Goal: Task Accomplishment & Management: Manage account settings

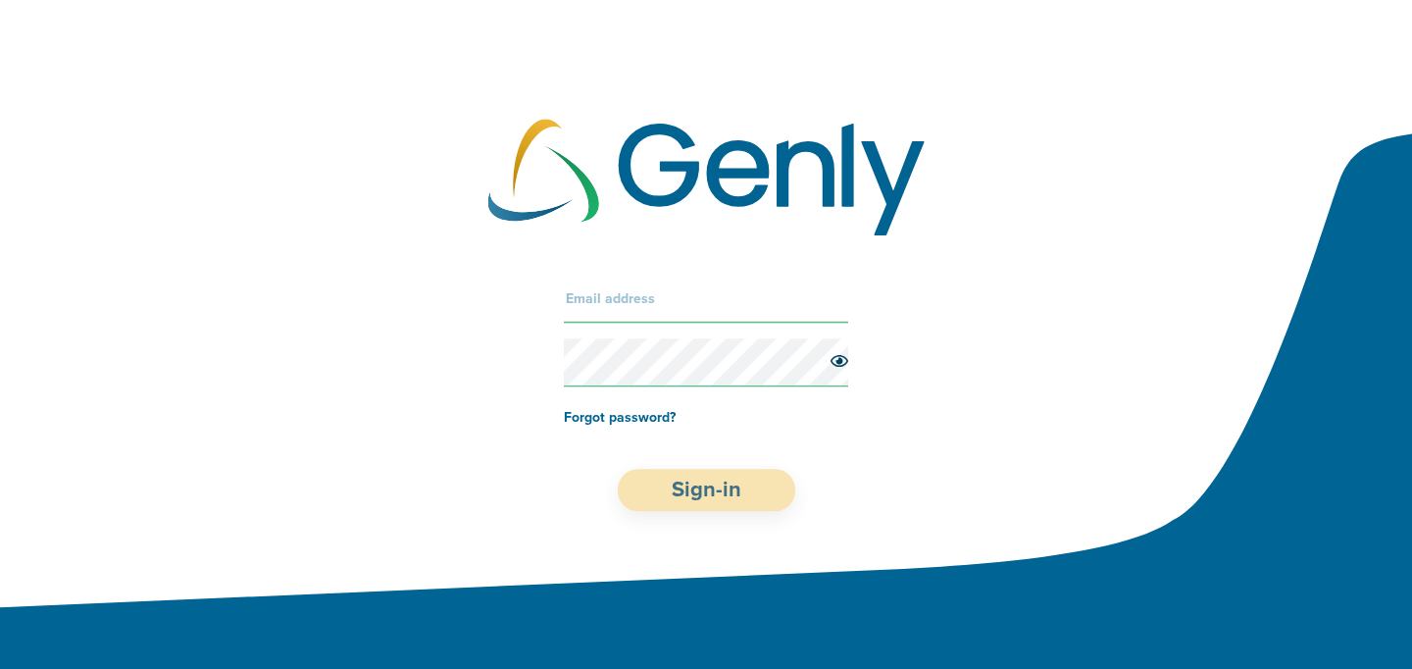
type input "[EMAIL_ADDRESS][DOMAIN_NAME]"
click at [706, 487] on button "Sign-in" at bounding box center [706, 490] width 177 height 42
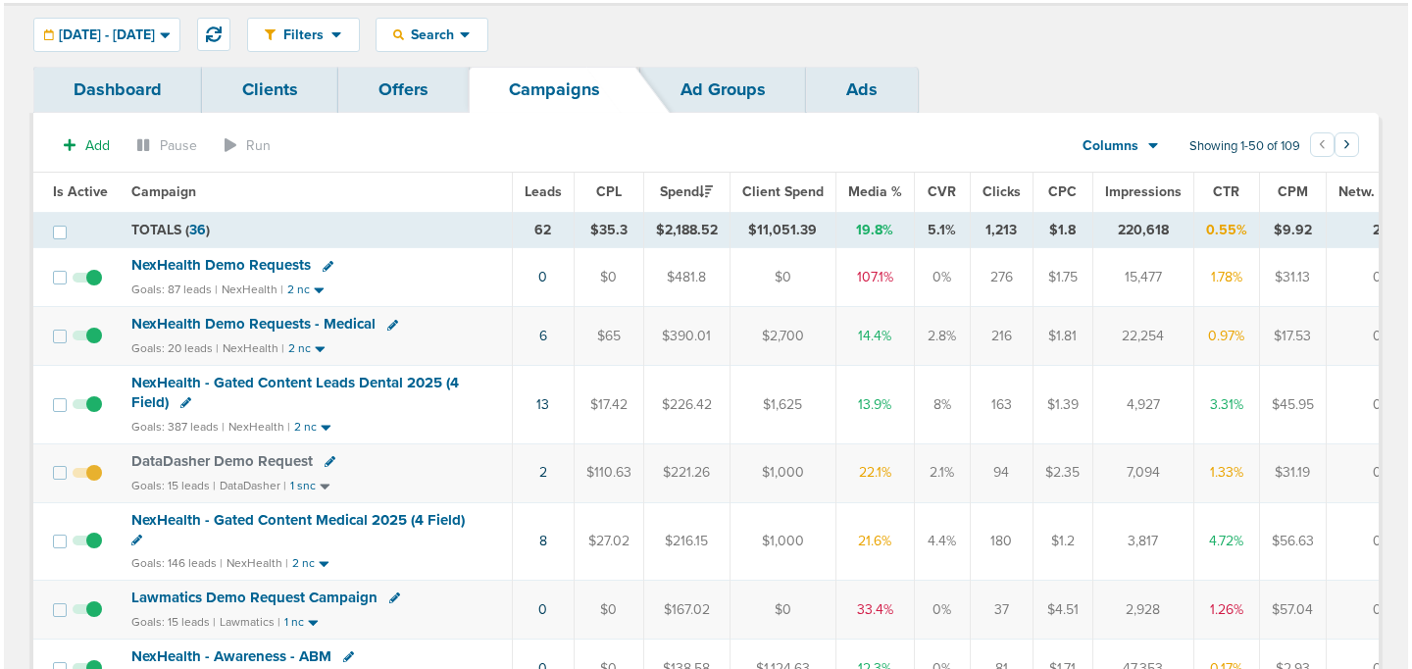
scroll to position [60, 0]
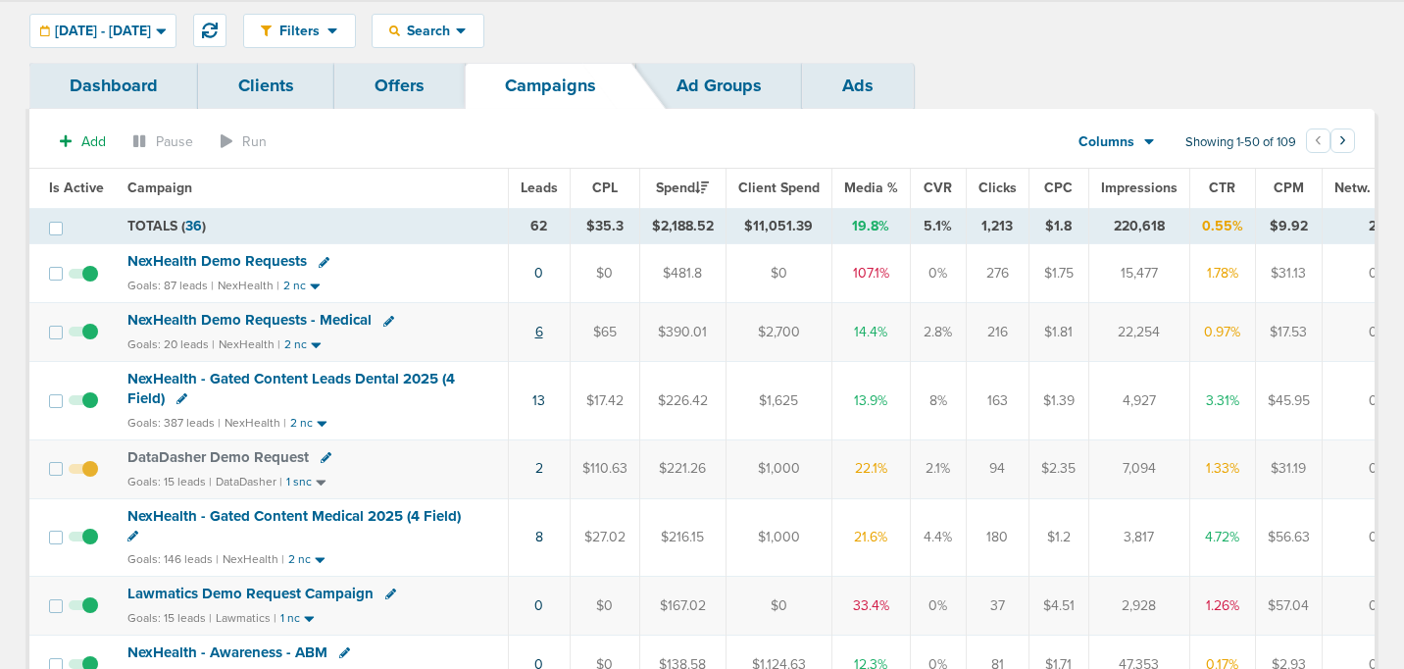
click at [537, 335] on link "6" at bounding box center [539, 332] width 8 height 17
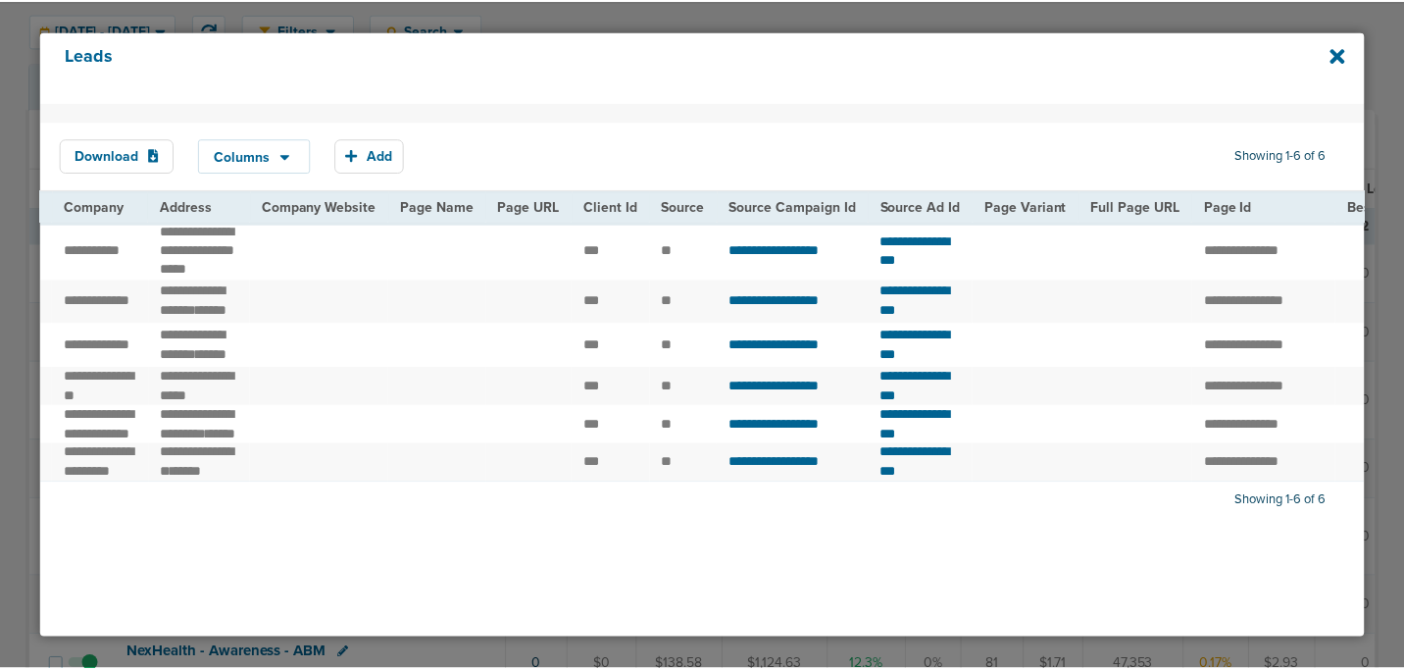
scroll to position [0, 0]
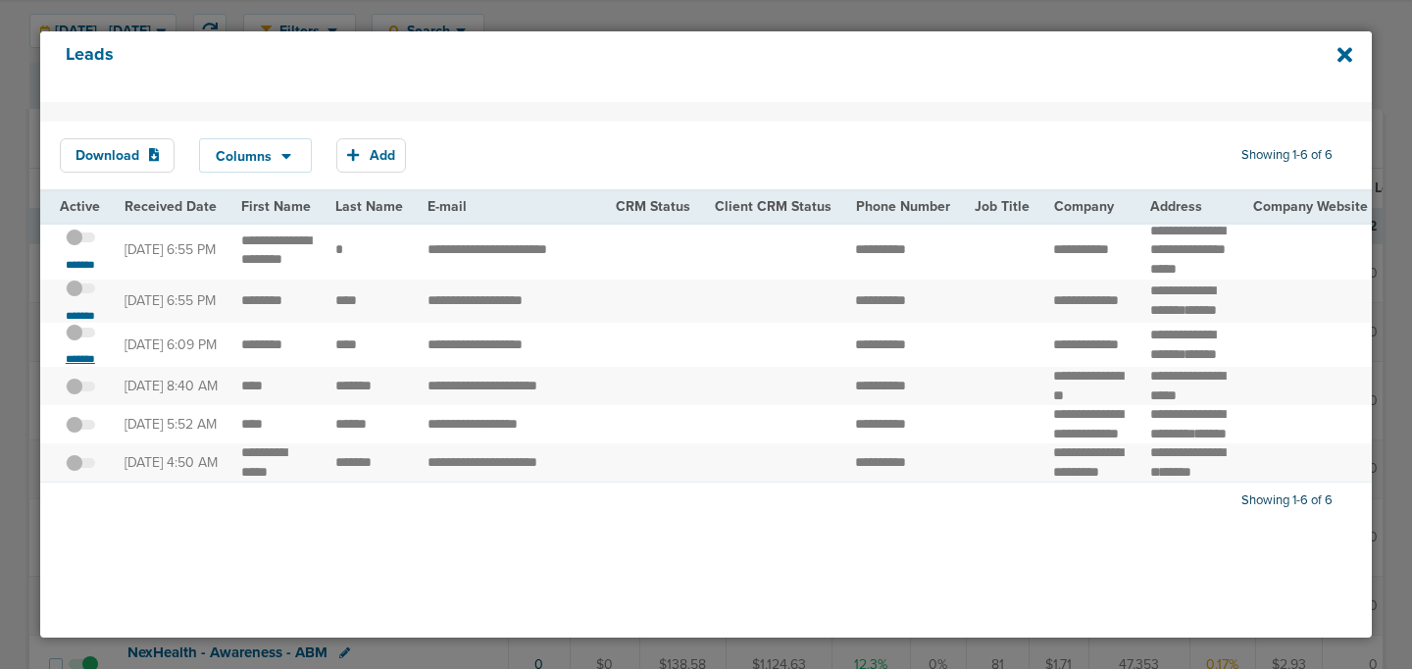
click at [89, 367] on small "*******" at bounding box center [80, 359] width 41 height 16
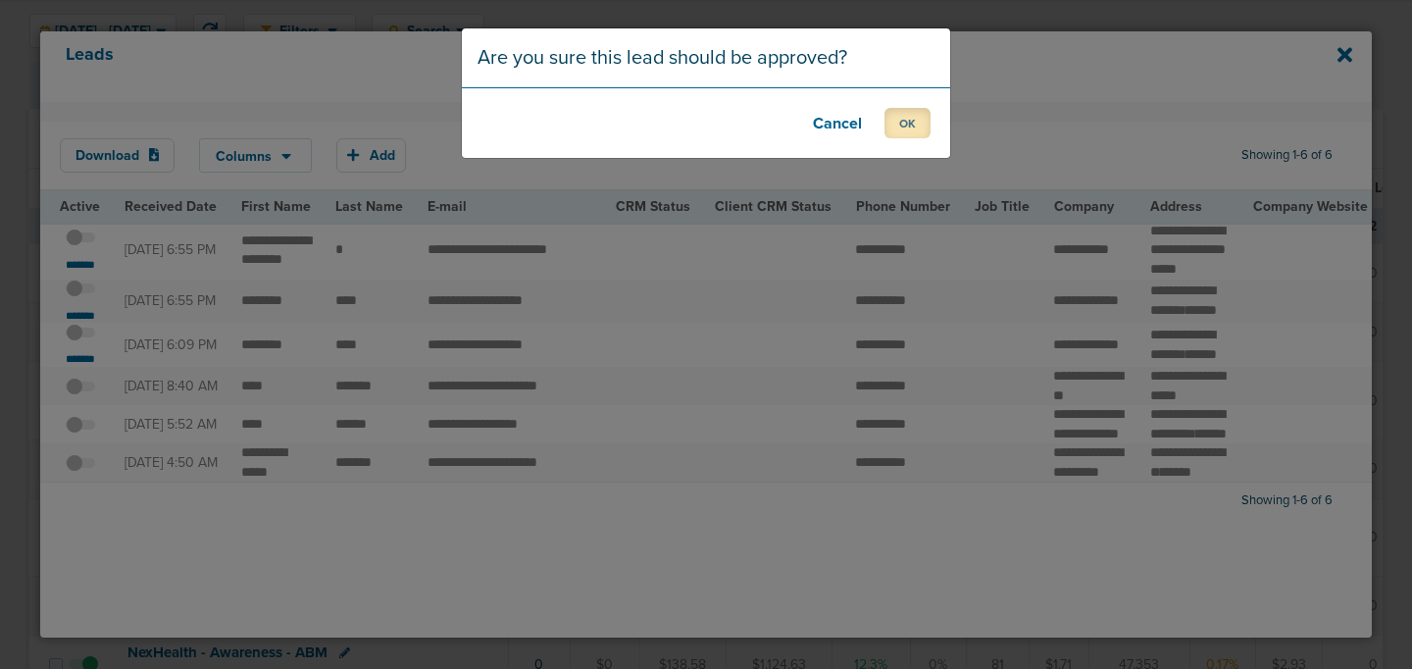
click at [918, 117] on button "OK" at bounding box center [907, 123] width 46 height 30
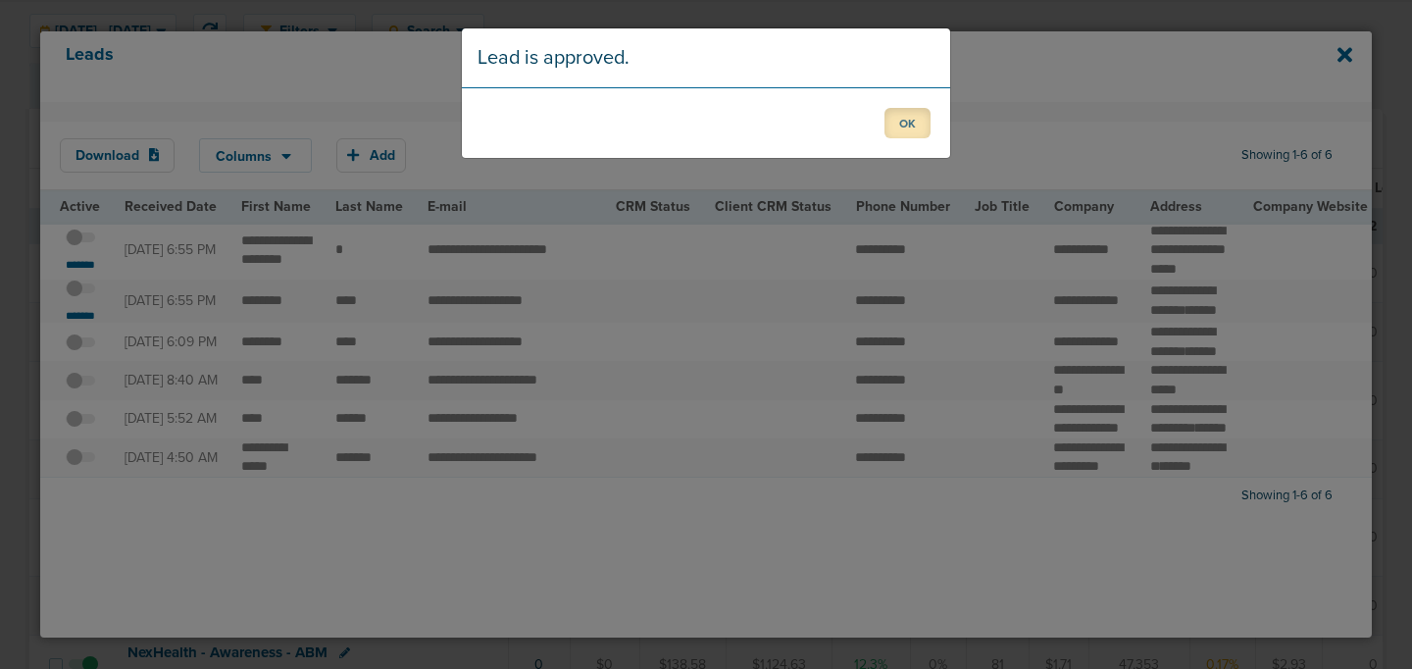
click at [900, 133] on button "OK" at bounding box center [907, 123] width 46 height 30
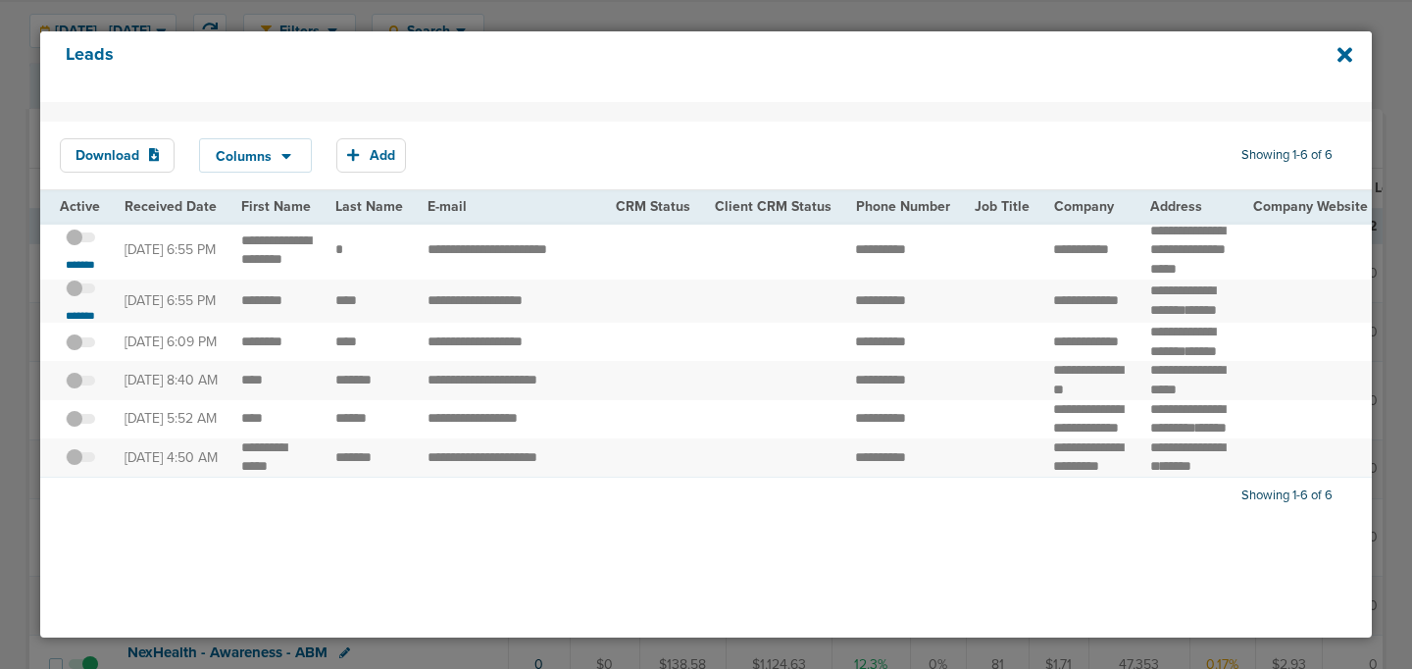
click at [90, 298] on label at bounding box center [80, 288] width 29 height 19
click at [80, 292] on input "checkbox" at bounding box center [80, 292] width 0 height 0
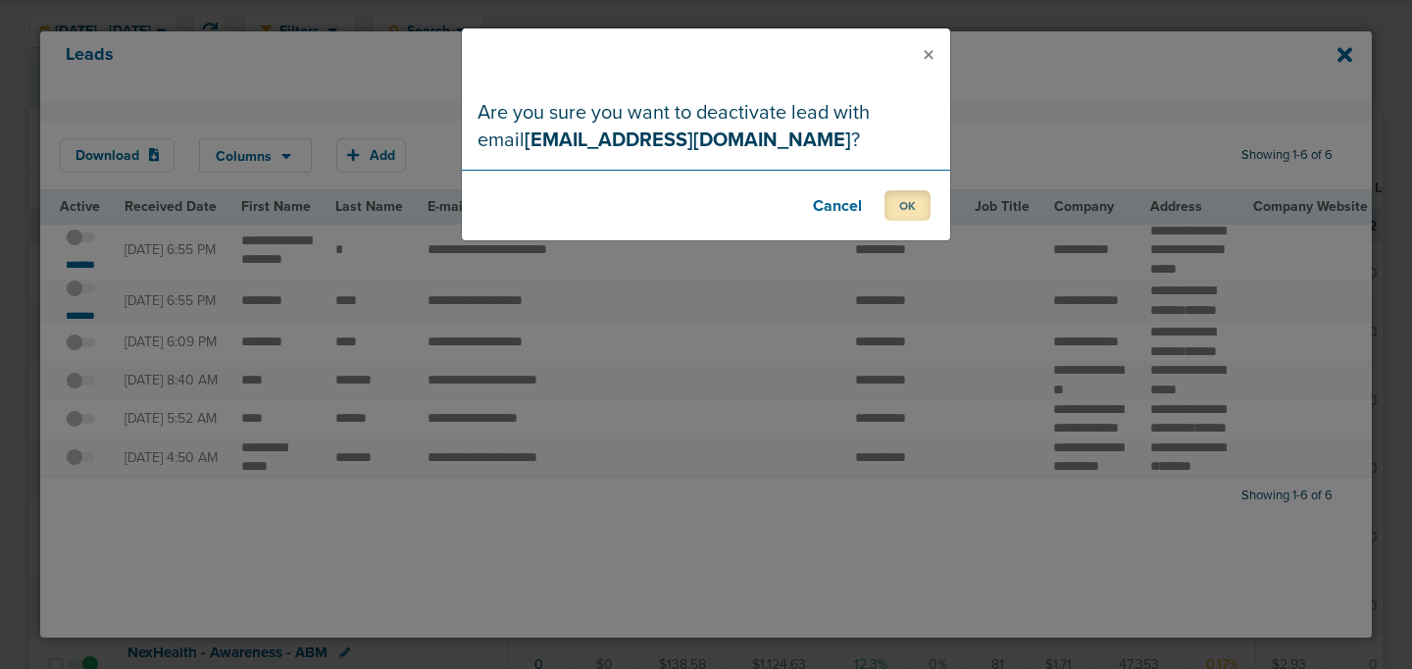
click at [897, 198] on button "OK" at bounding box center [907, 205] width 46 height 30
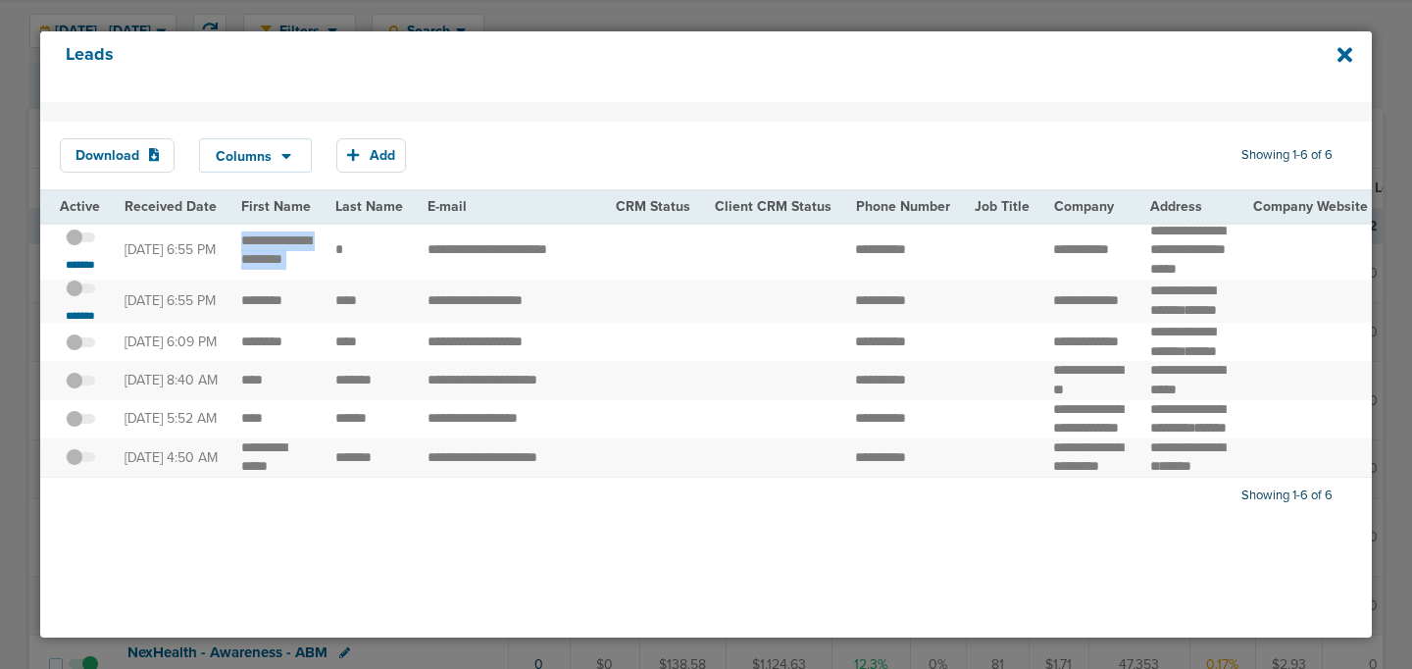
drag, startPoint x: 234, startPoint y: 232, endPoint x: 347, endPoint y: 248, distance: 113.8
click at [974, 251] on td at bounding box center [1001, 251] width 79 height 58
drag, startPoint x: 825, startPoint y: 257, endPoint x: 925, endPoint y: 263, distance: 100.2
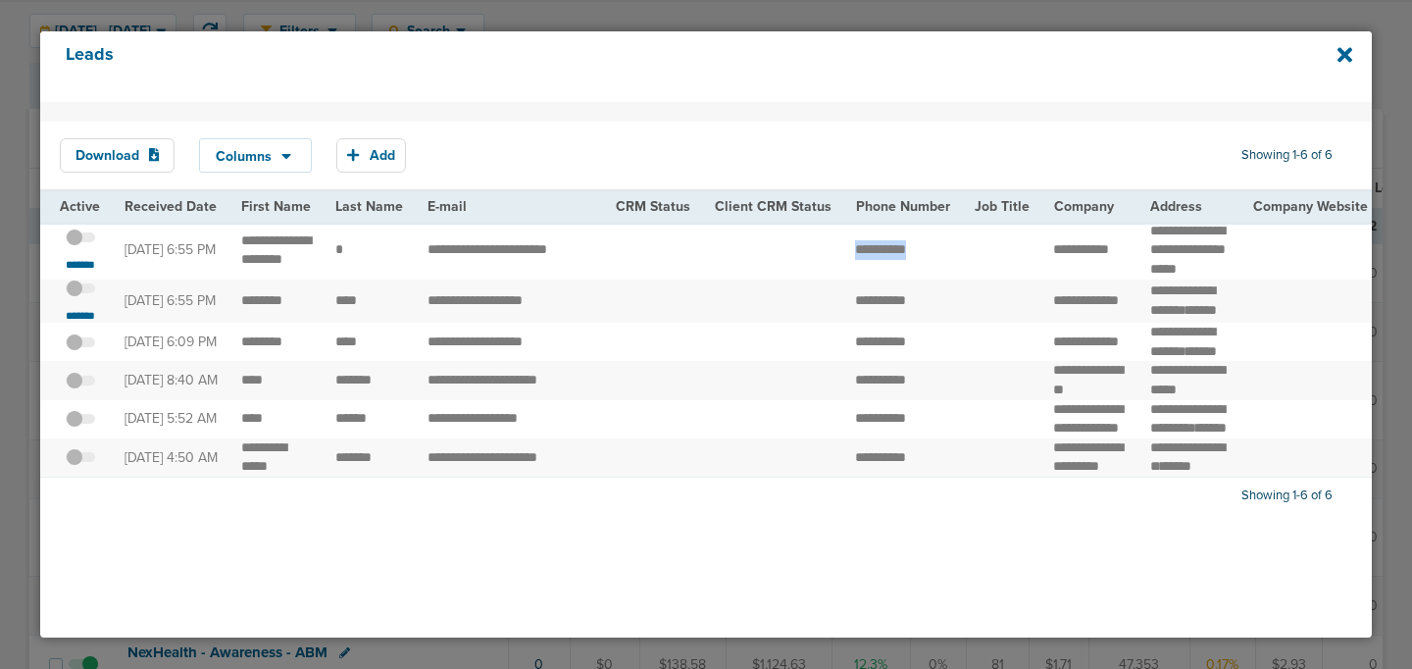
click at [899, 256] on span "**********" at bounding box center [880, 249] width 51 height 14
drag, startPoint x: 835, startPoint y: 250, endPoint x: 927, endPoint y: 272, distance: 94.6
click at [927, 273] on td "**********" at bounding box center [902, 251] width 119 height 58
click at [90, 247] on span at bounding box center [80, 247] width 29 height 0
click at [80, 241] on input "checkbox" at bounding box center [80, 241] width 0 height 0
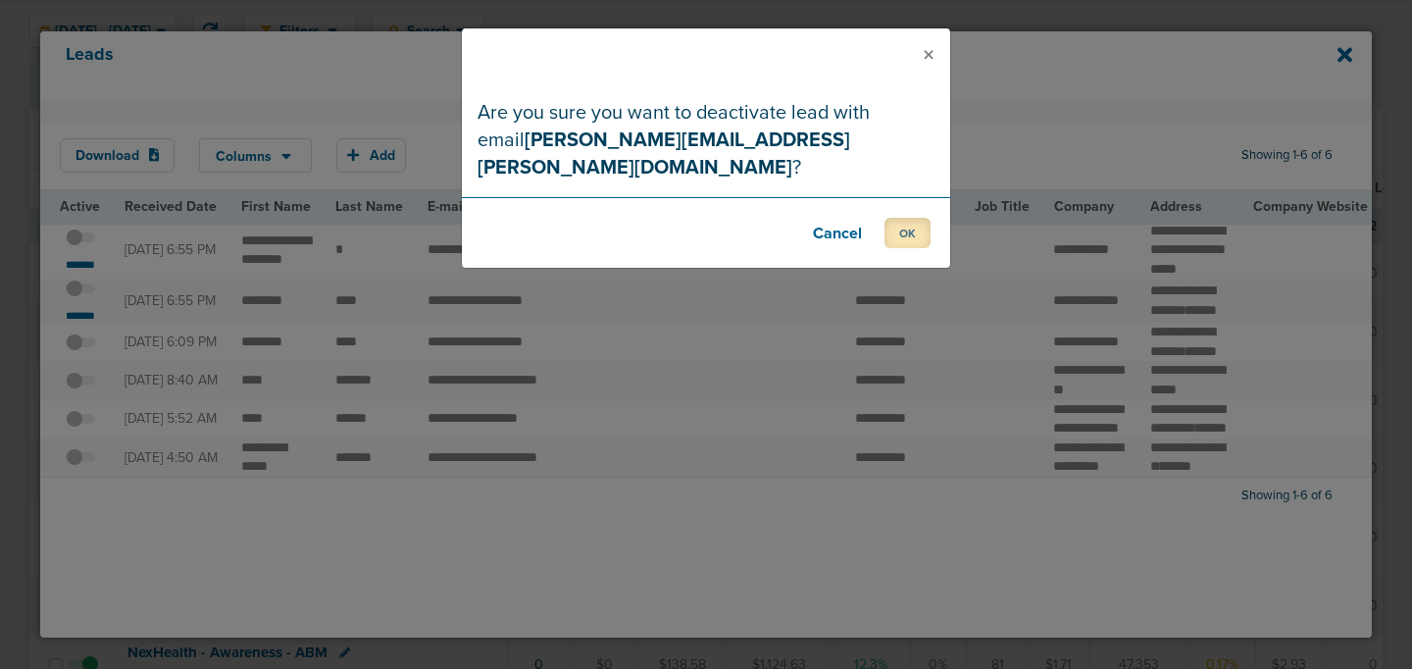
click at [913, 218] on button "OK" at bounding box center [907, 233] width 46 height 30
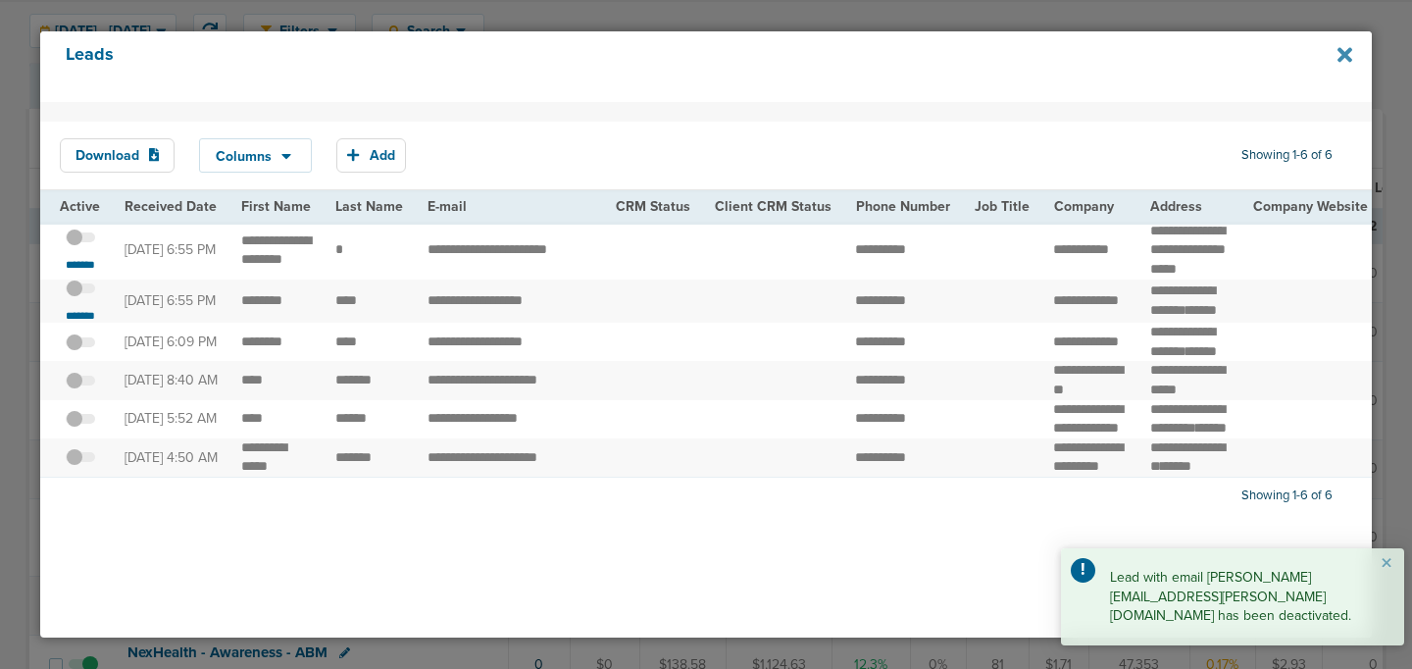
click at [1345, 57] on icon at bounding box center [1344, 55] width 15 height 15
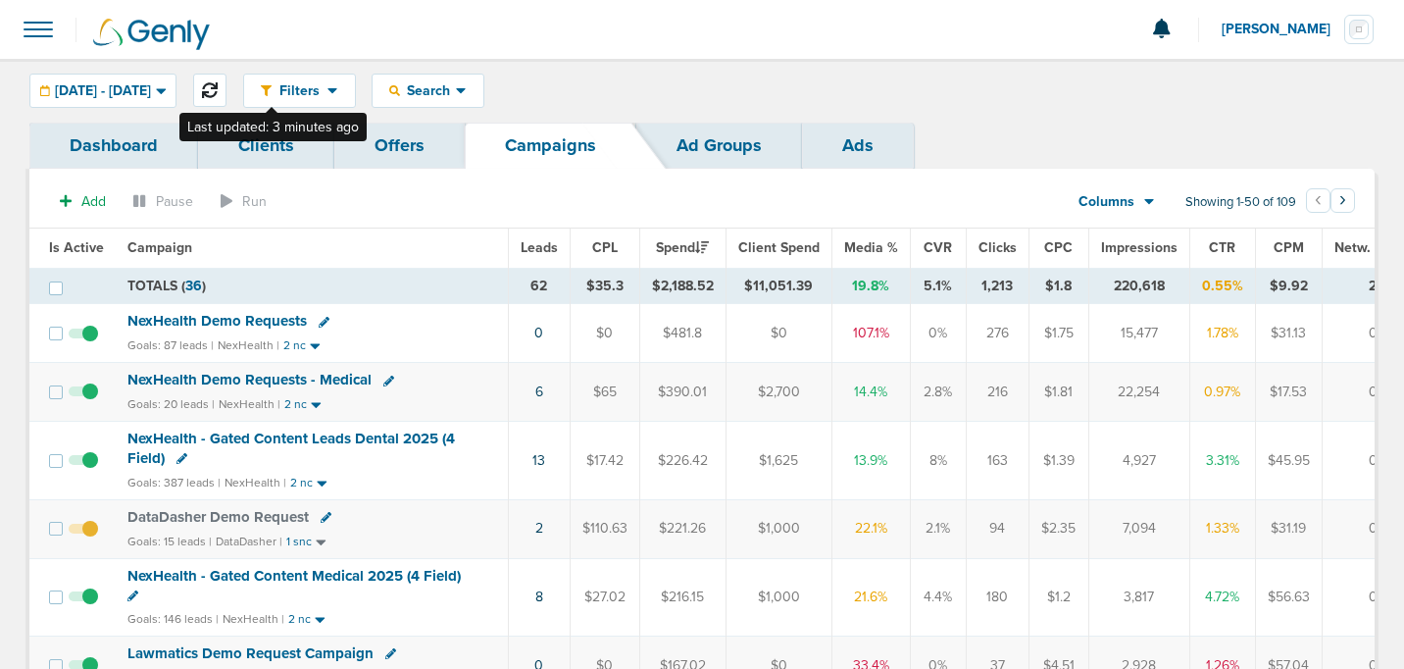
click at [218, 89] on icon at bounding box center [210, 90] width 16 height 16
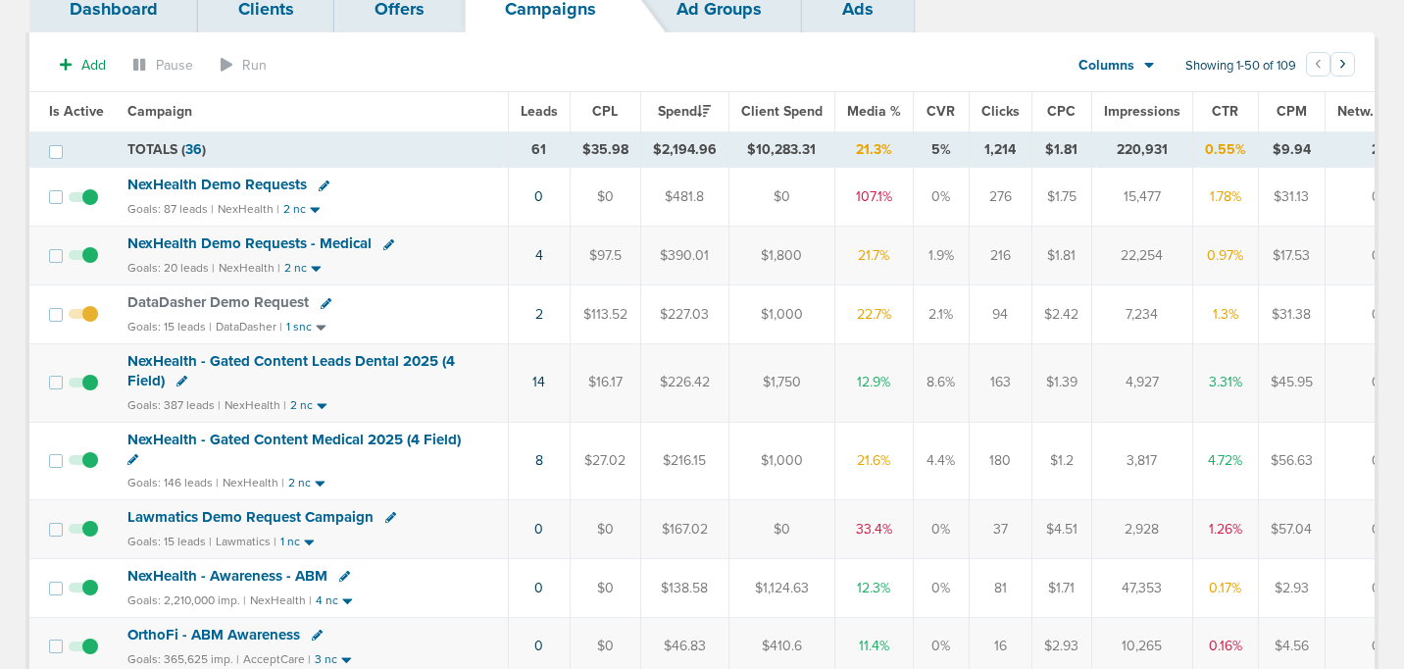
scroll to position [141, 0]
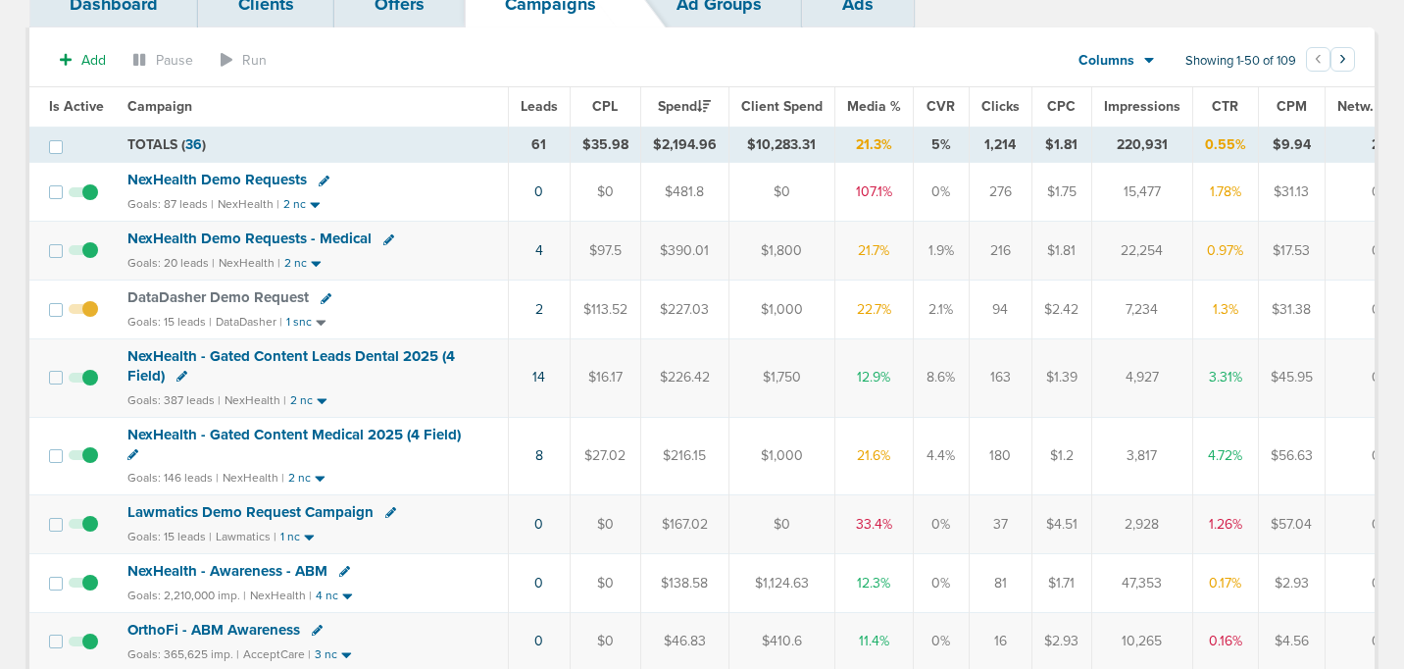
click at [336, 431] on span "NexHealth - Gated Content Medical 2025 (4 Field)" at bounding box center [293, 434] width 333 height 18
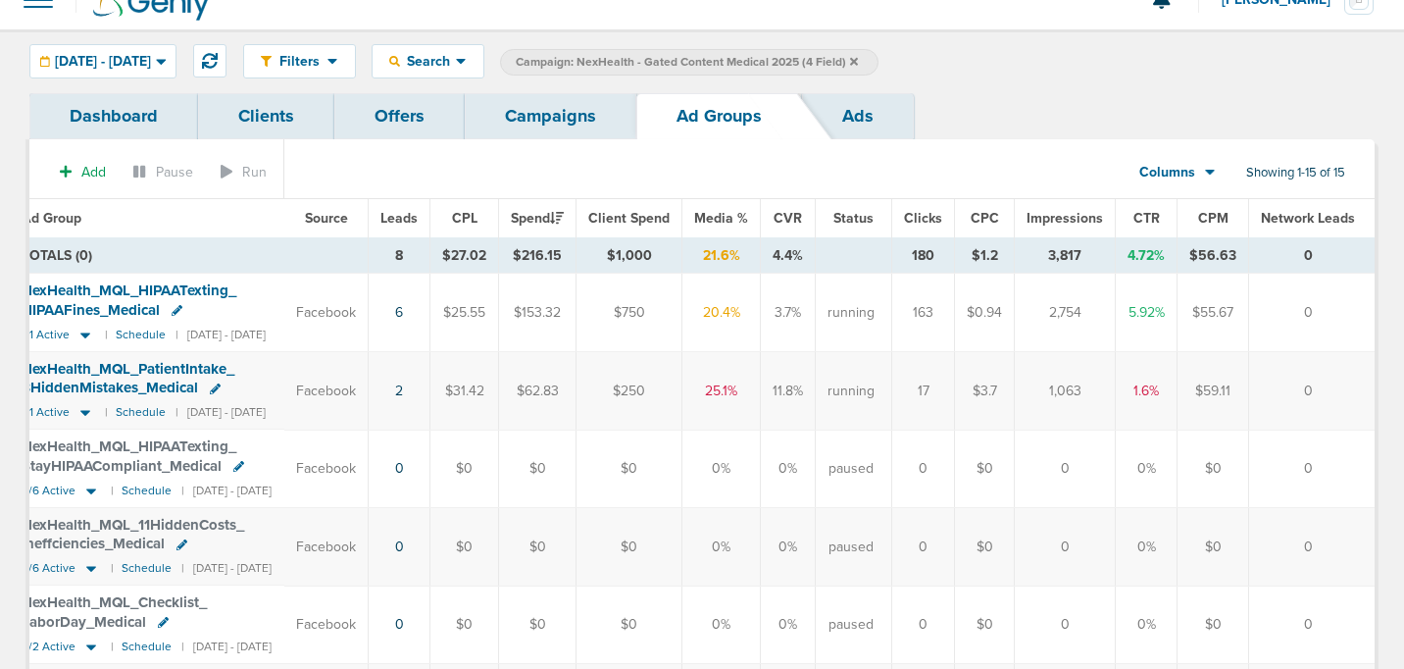
scroll to position [0, 149]
drag, startPoint x: 686, startPoint y: 378, endPoint x: 1340, endPoint y: 371, distance: 654.0
click at [1348, 371] on tr "NexHealth_ MQL_ PatientIntake_ 8HiddenMistakes_ Medical 1/1 Active | Schedule |…" at bounding box center [649, 390] width 1451 height 77
click at [1304, 371] on td "0" at bounding box center [1312, 390] width 126 height 77
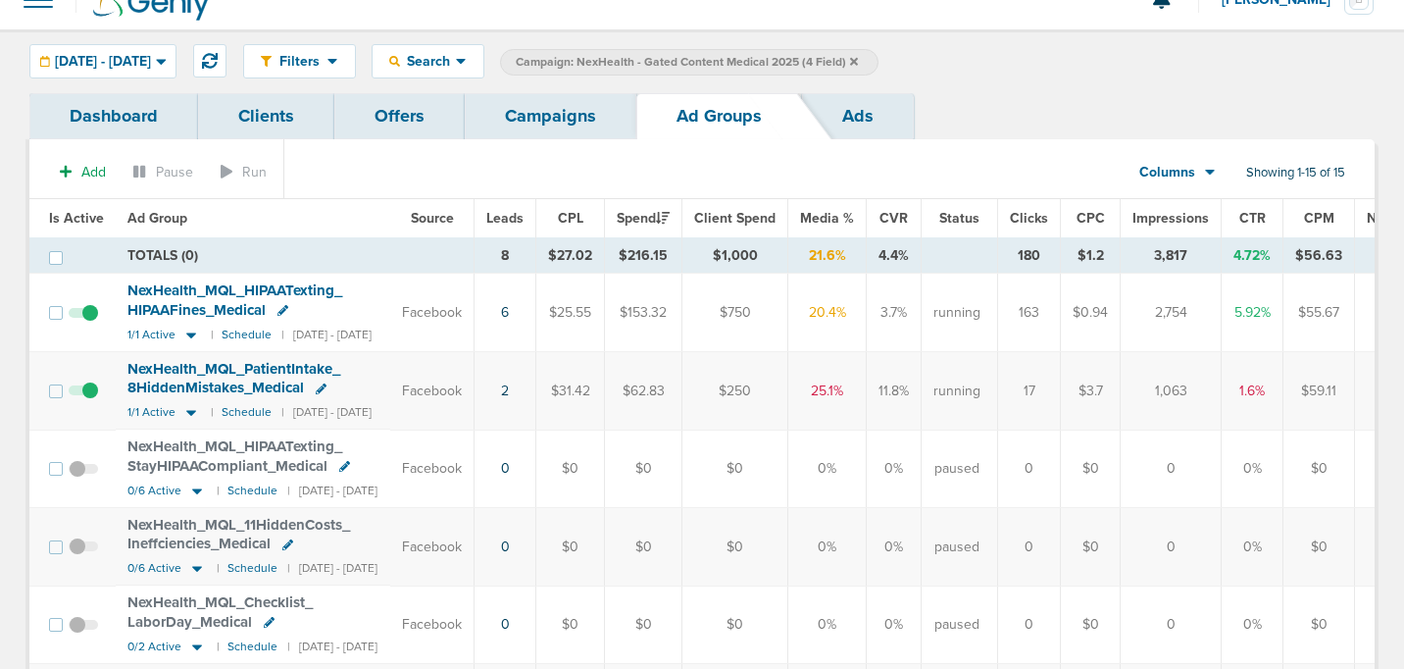
click at [259, 366] on span "NexHealth_ MQL_ PatientIntake_ 8HiddenMistakes_ Medical" at bounding box center [233, 378] width 213 height 37
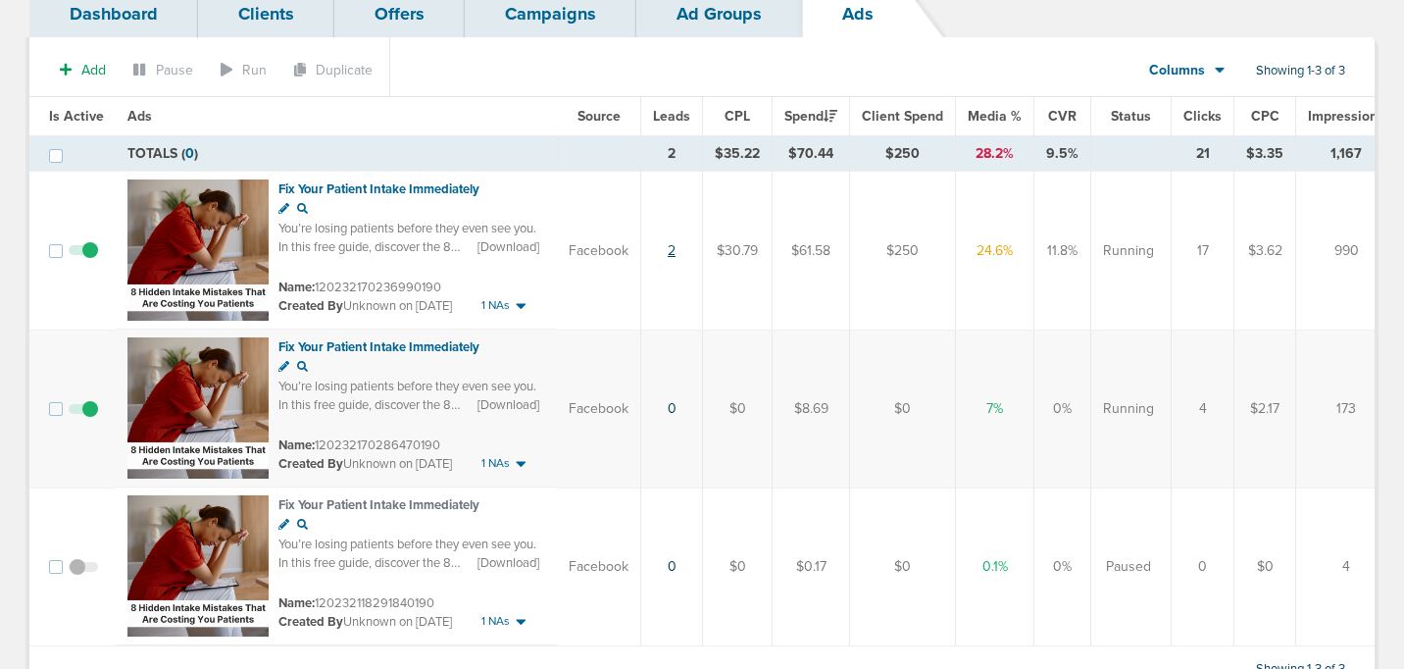
click at [668, 248] on link "2" at bounding box center [672, 250] width 8 height 17
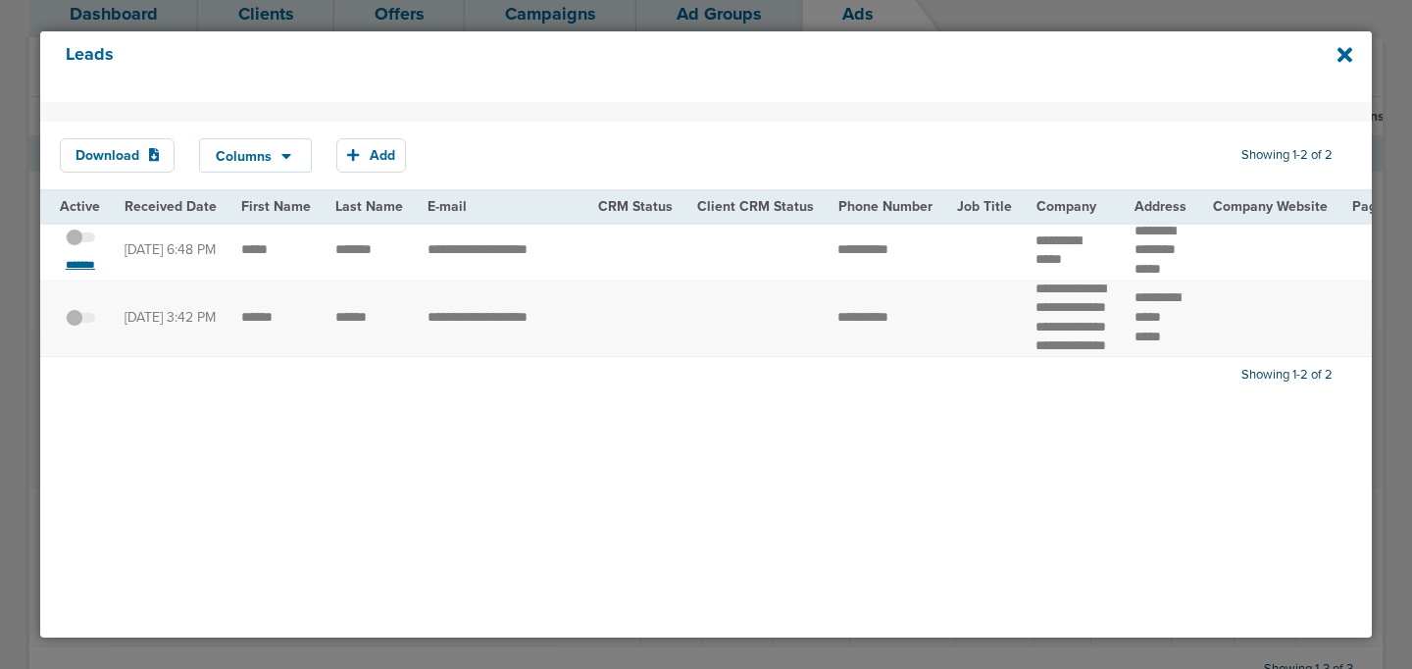
click at [90, 273] on small "*******" at bounding box center [80, 265] width 41 height 16
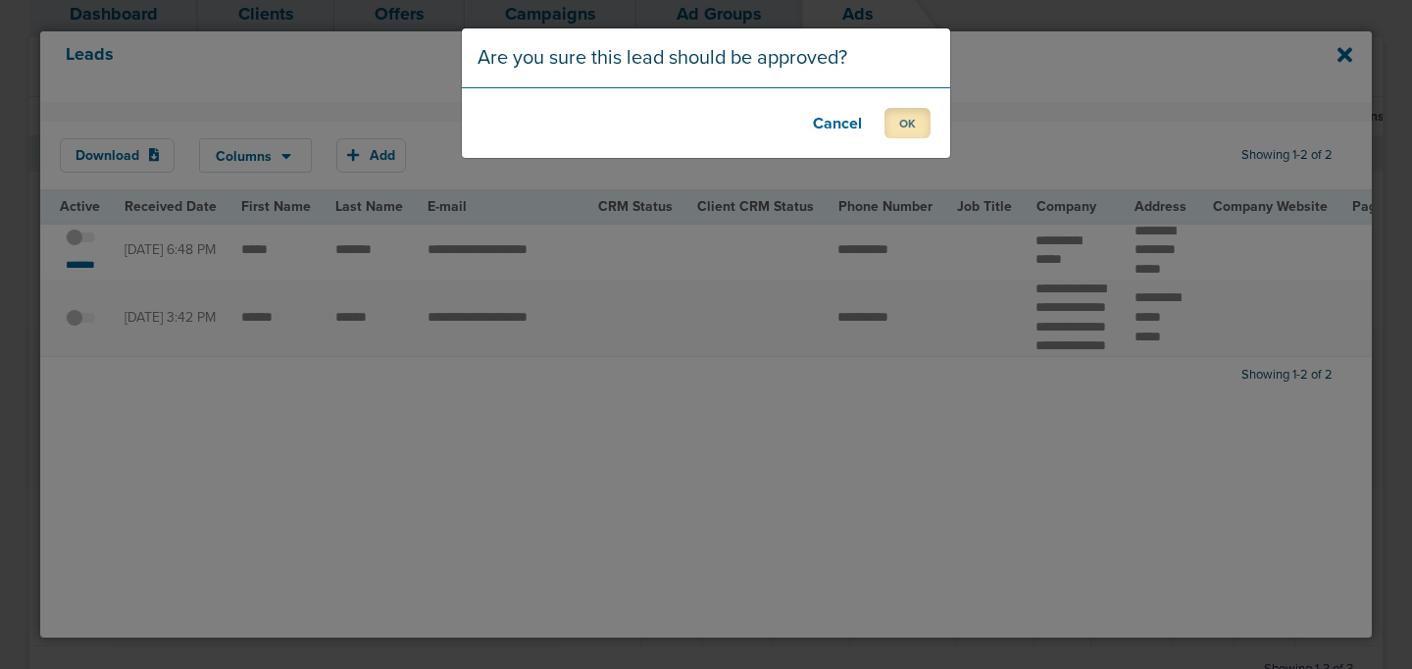
click at [916, 119] on button "OK" at bounding box center [907, 123] width 46 height 30
click at [906, 118] on button "OK" at bounding box center [907, 123] width 46 height 30
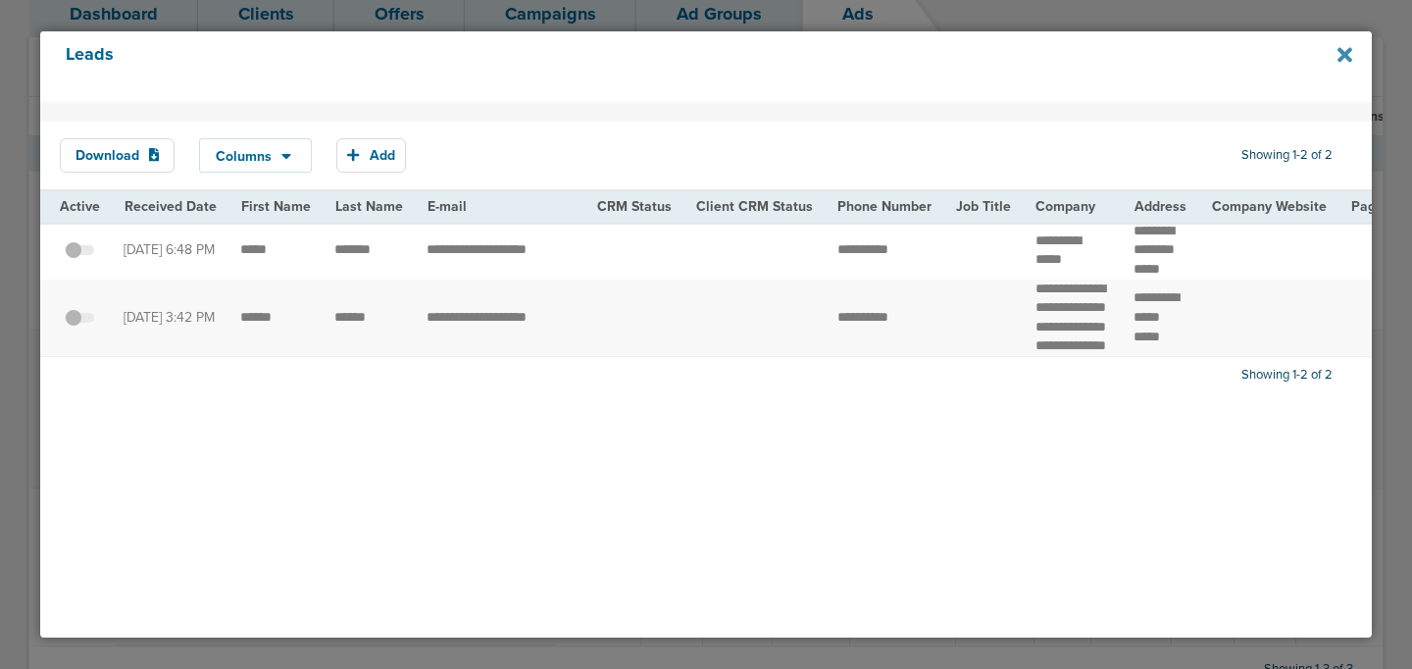
click at [1346, 57] on icon at bounding box center [1344, 55] width 15 height 15
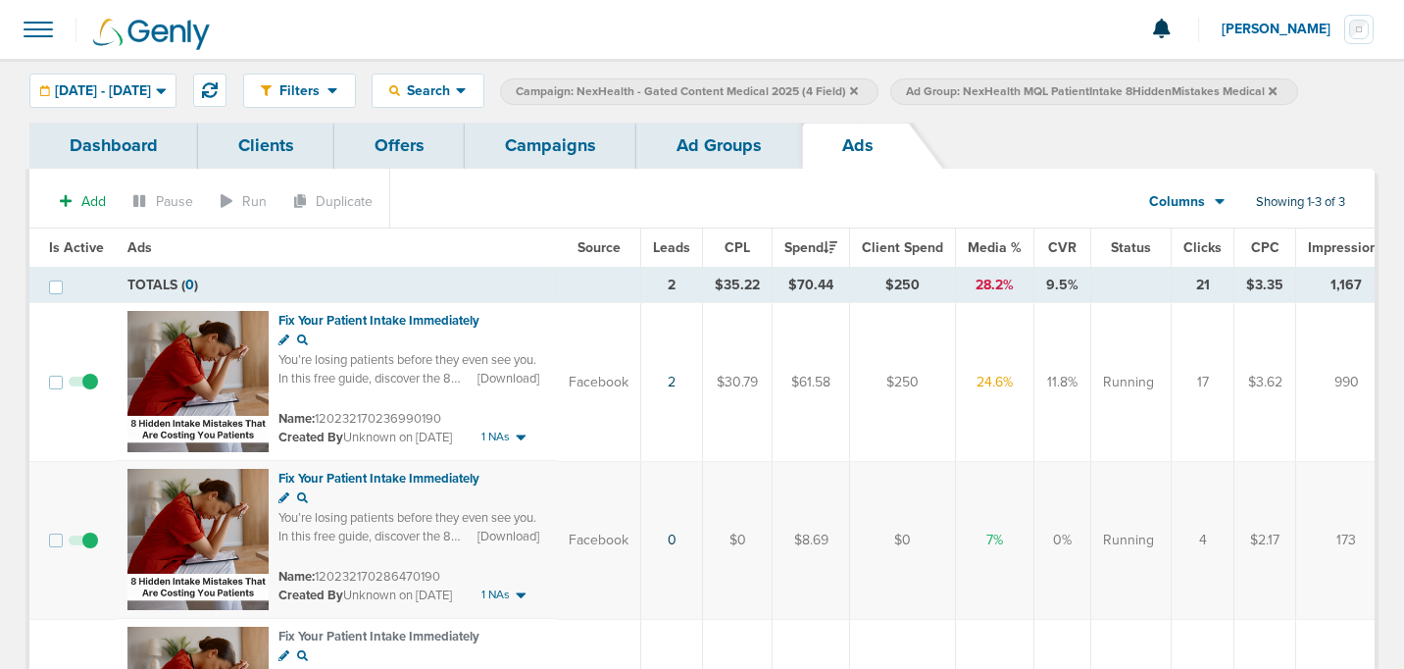
click at [525, 160] on link "Campaigns" at bounding box center [551, 146] width 172 height 46
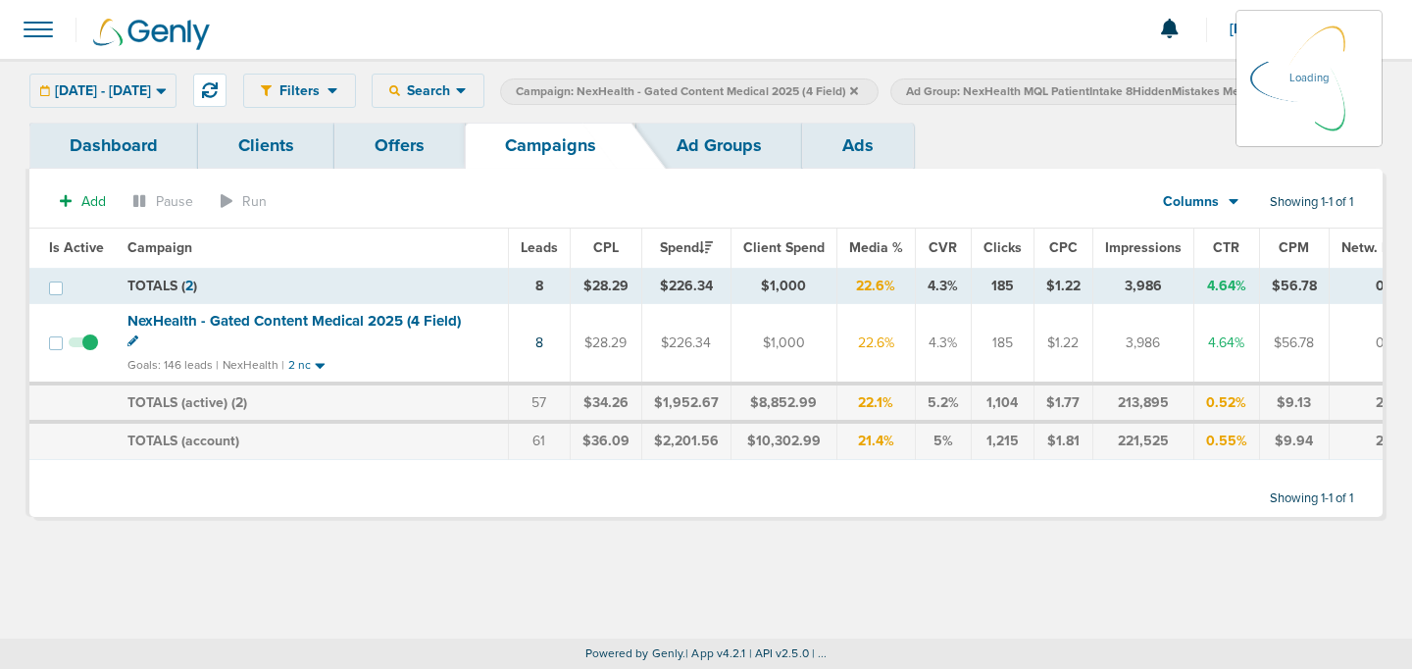
click at [878, 91] on label "Campaign: NexHealth - Gated Content Medical 2025 (4 Field)" at bounding box center [689, 91] width 378 height 26
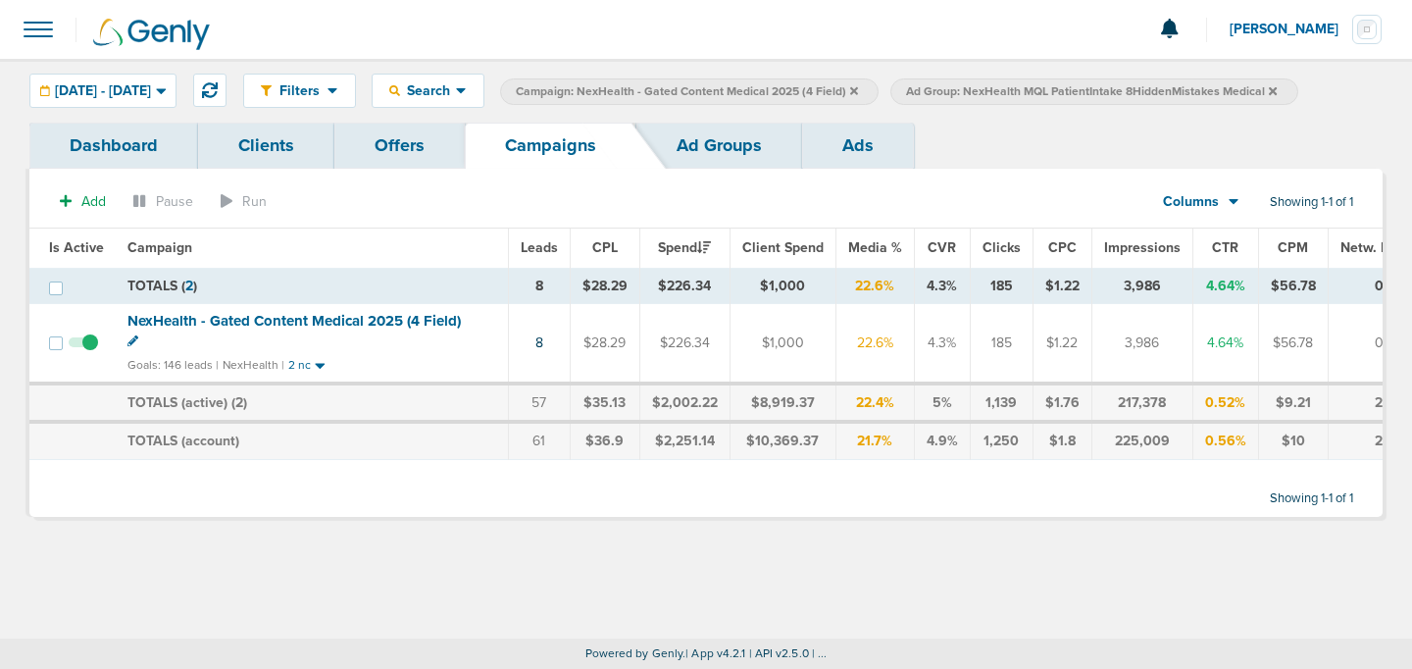
click at [878, 91] on label "Campaign: NexHealth - Gated Content Medical 2025 (4 Field)" at bounding box center [689, 91] width 378 height 26
click at [858, 90] on icon at bounding box center [854, 91] width 8 height 12
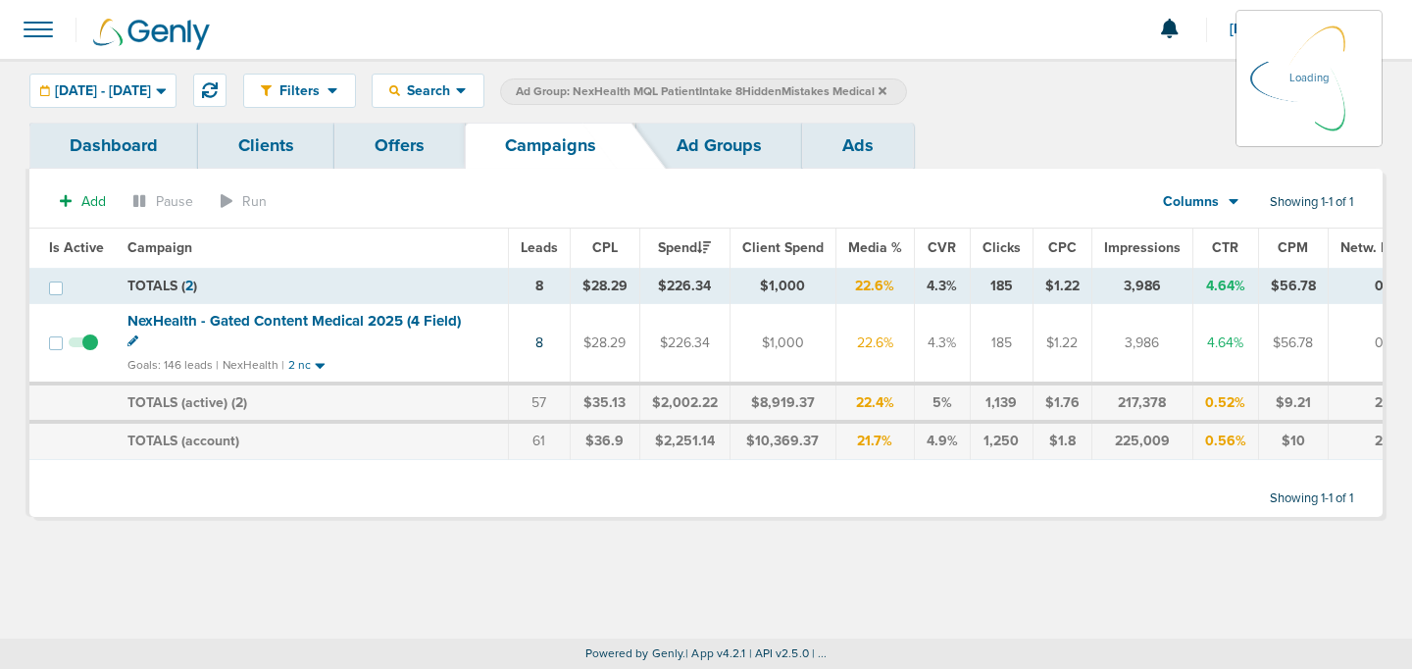
click at [886, 89] on icon at bounding box center [882, 90] width 8 height 8
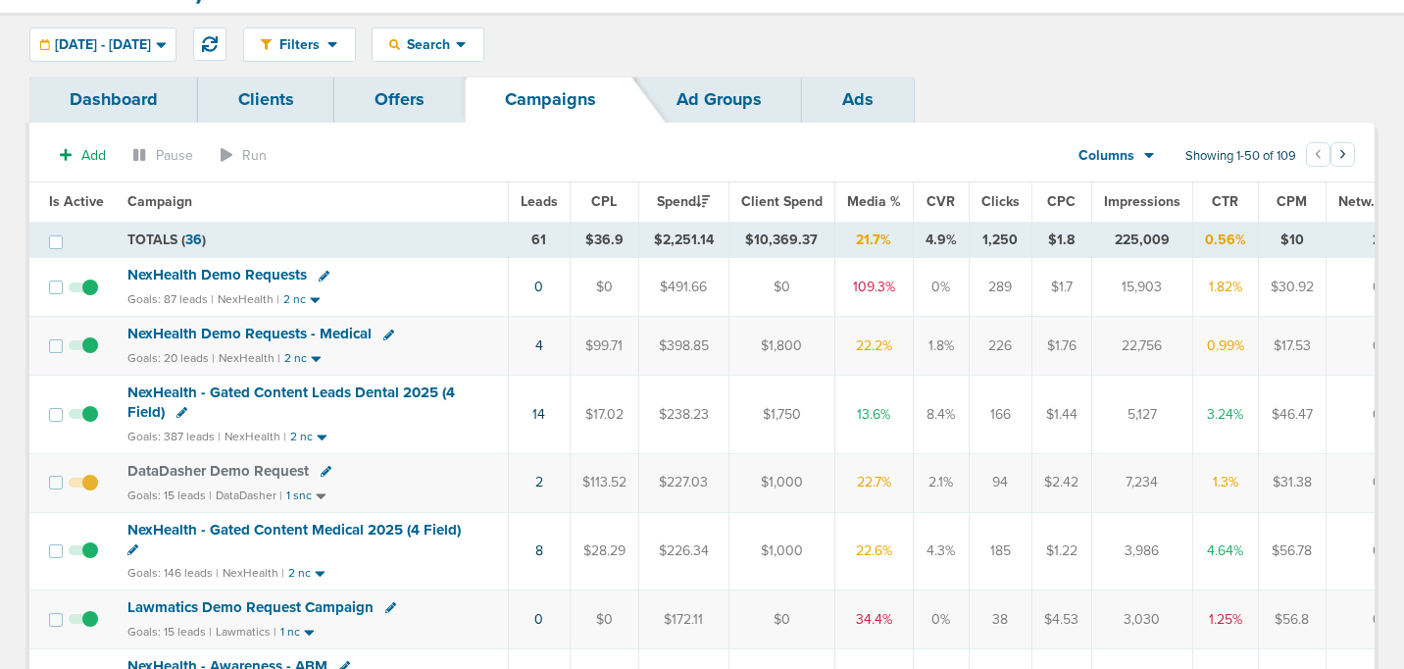
scroll to position [50, 0]
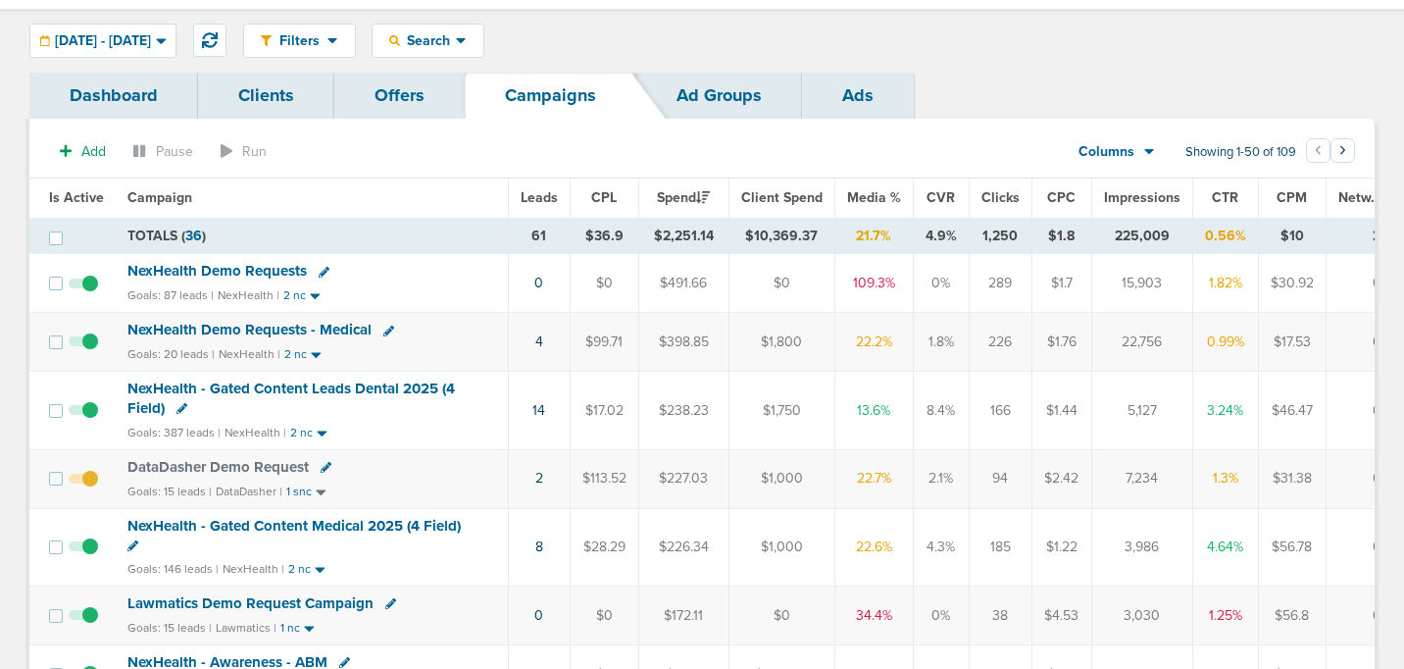
click at [280, 269] on span "NexHealth Demo Requests" at bounding box center [216, 271] width 179 height 18
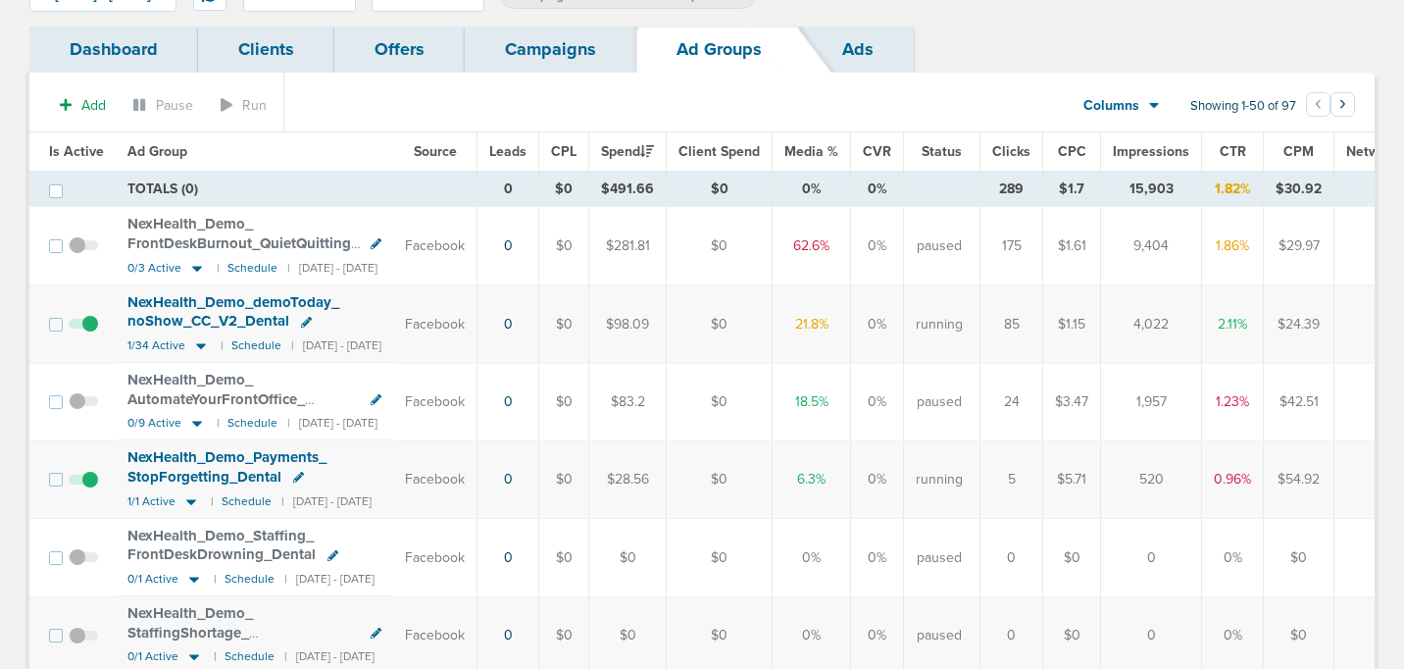
scroll to position [99, 0]
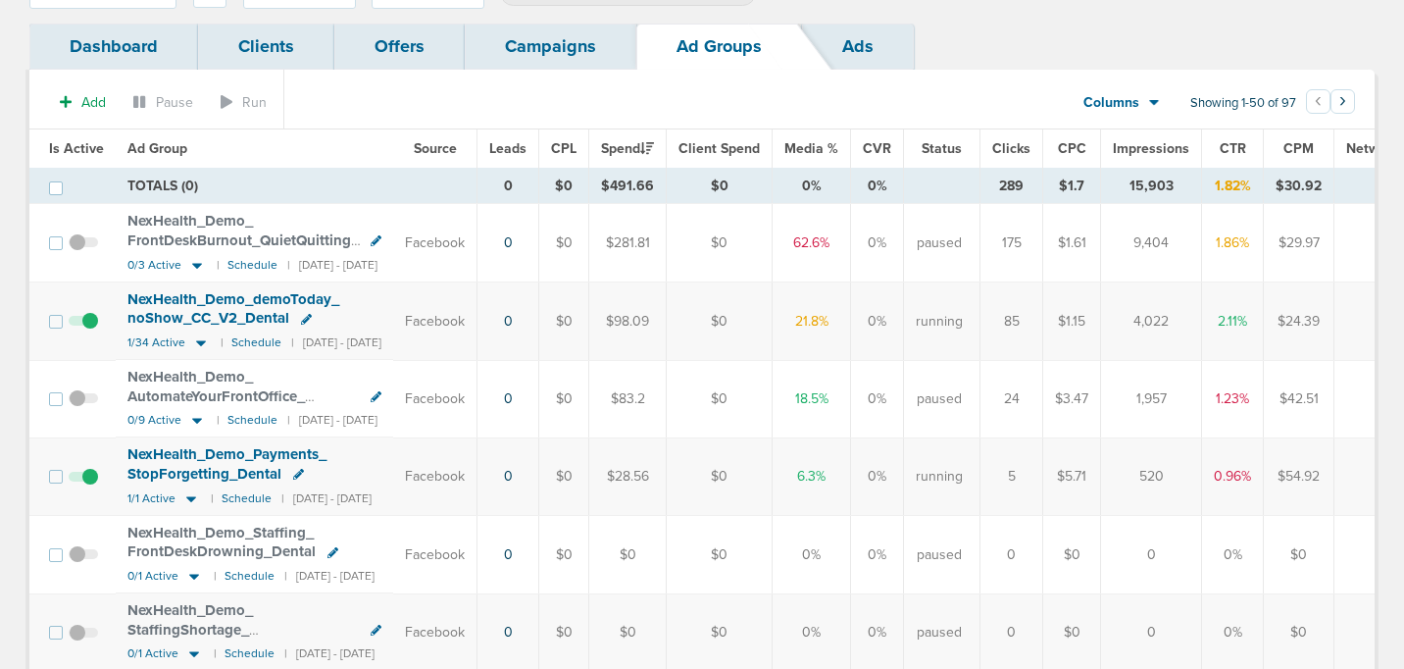
click at [229, 457] on span "NexHealth_ Demo_ Payments_ StopForgetting_ Dental" at bounding box center [226, 463] width 199 height 37
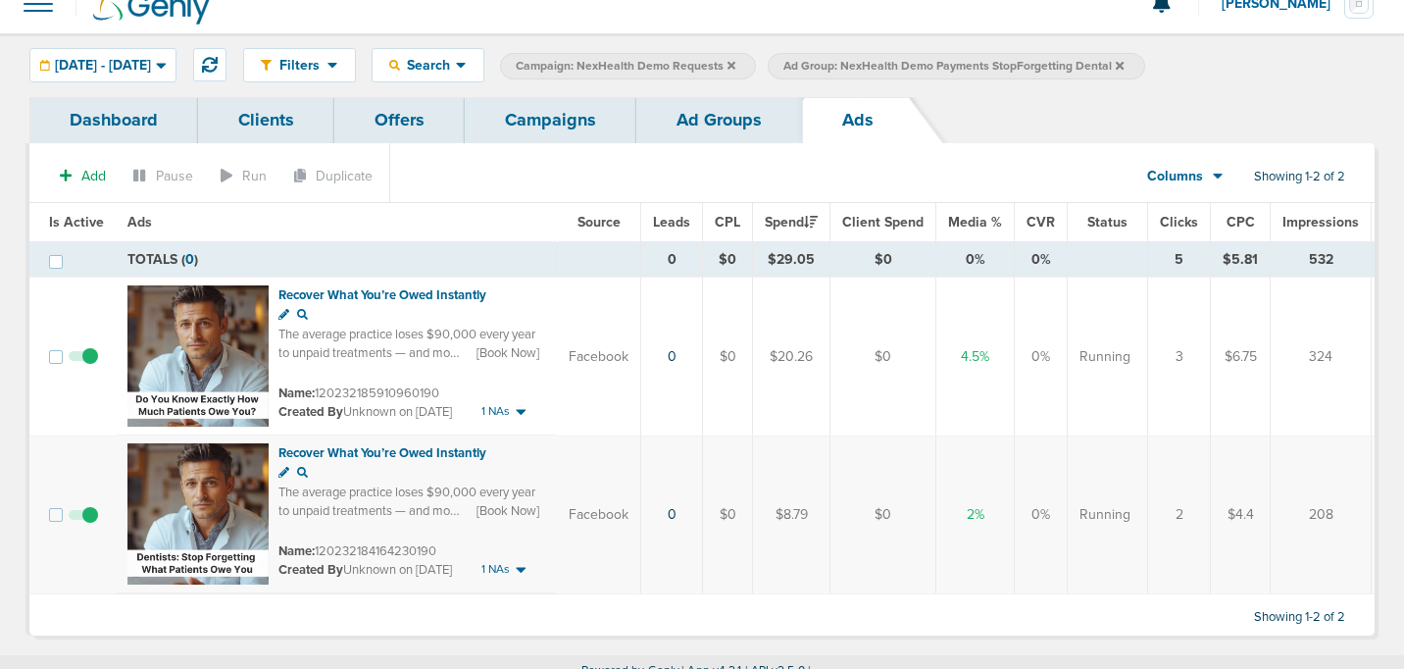
click at [556, 137] on link "Campaigns" at bounding box center [551, 120] width 172 height 46
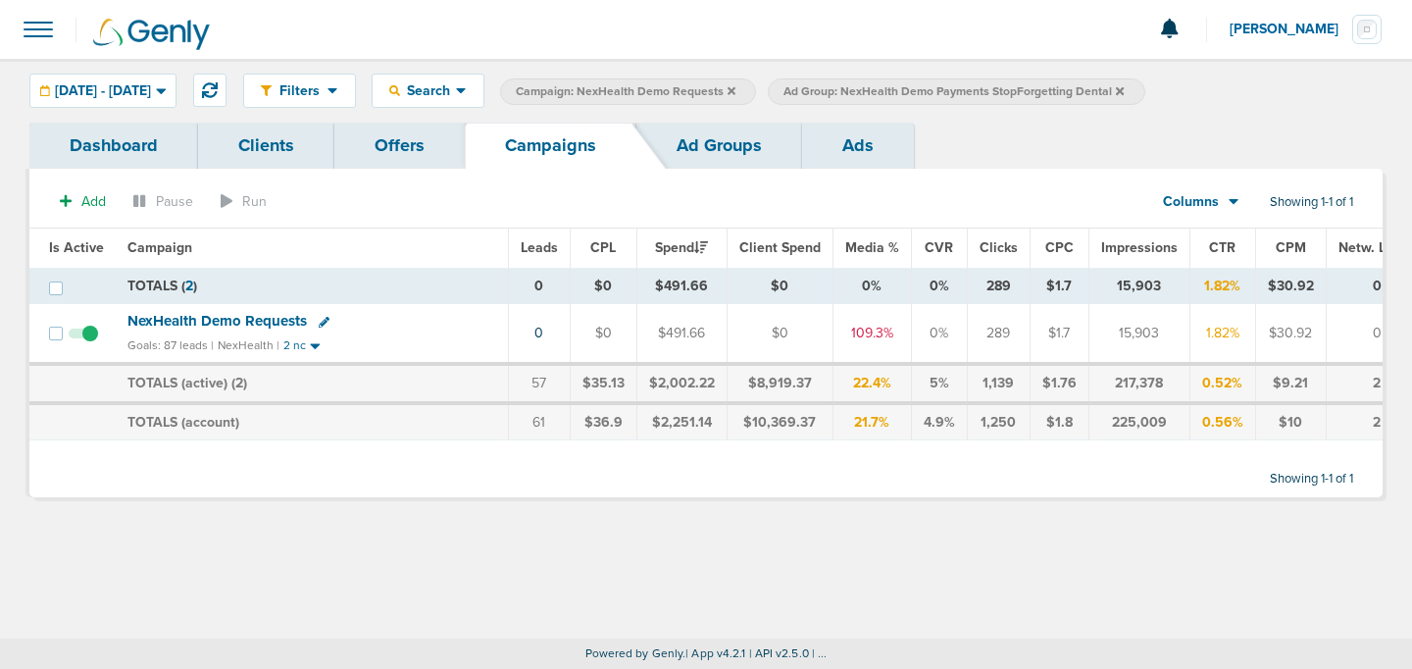
click at [735, 91] on icon at bounding box center [731, 90] width 8 height 8
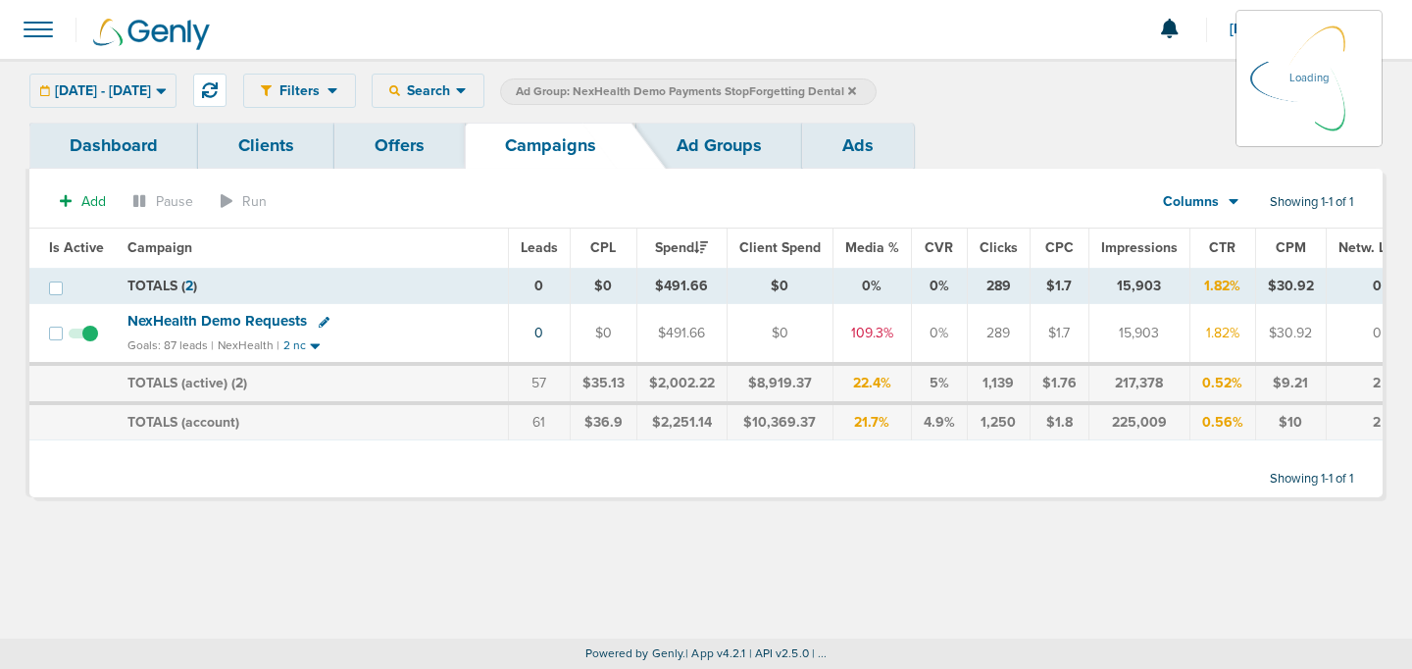
click at [856, 88] on icon at bounding box center [852, 90] width 8 height 8
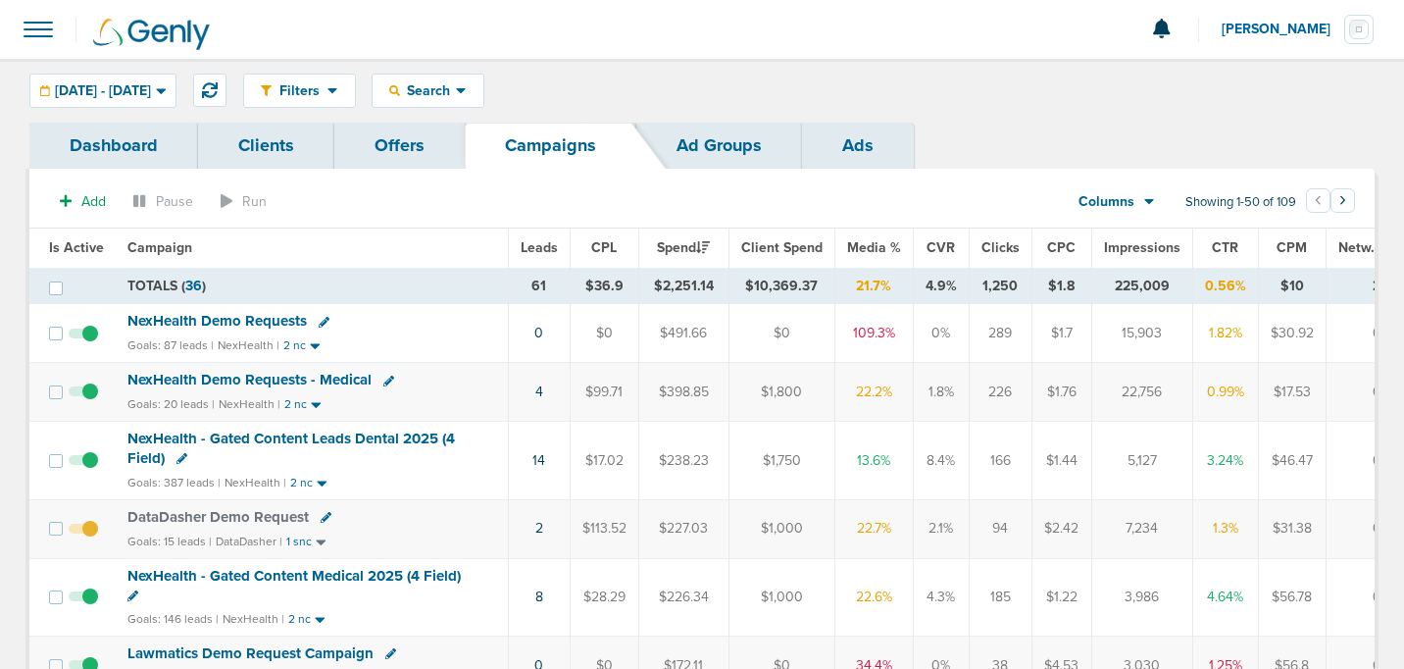
click at [876, 248] on span "Media %" at bounding box center [874, 247] width 54 height 17
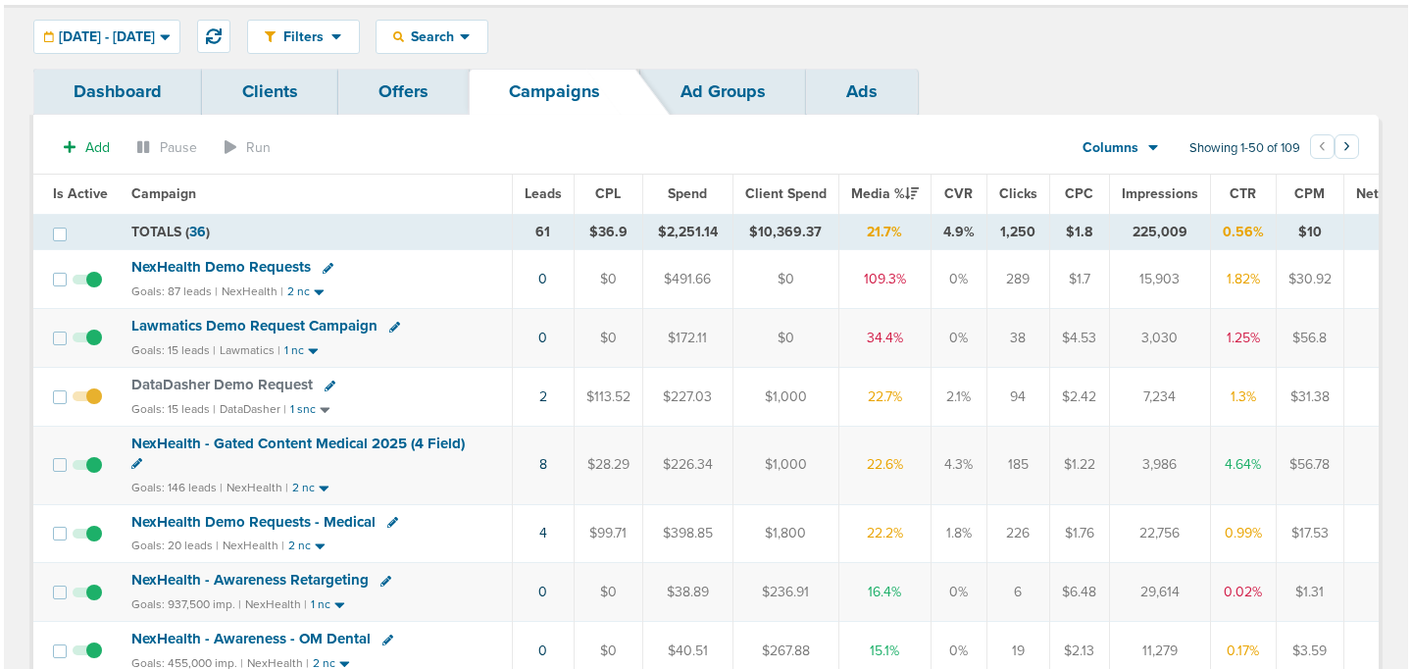
scroll to position [59, 0]
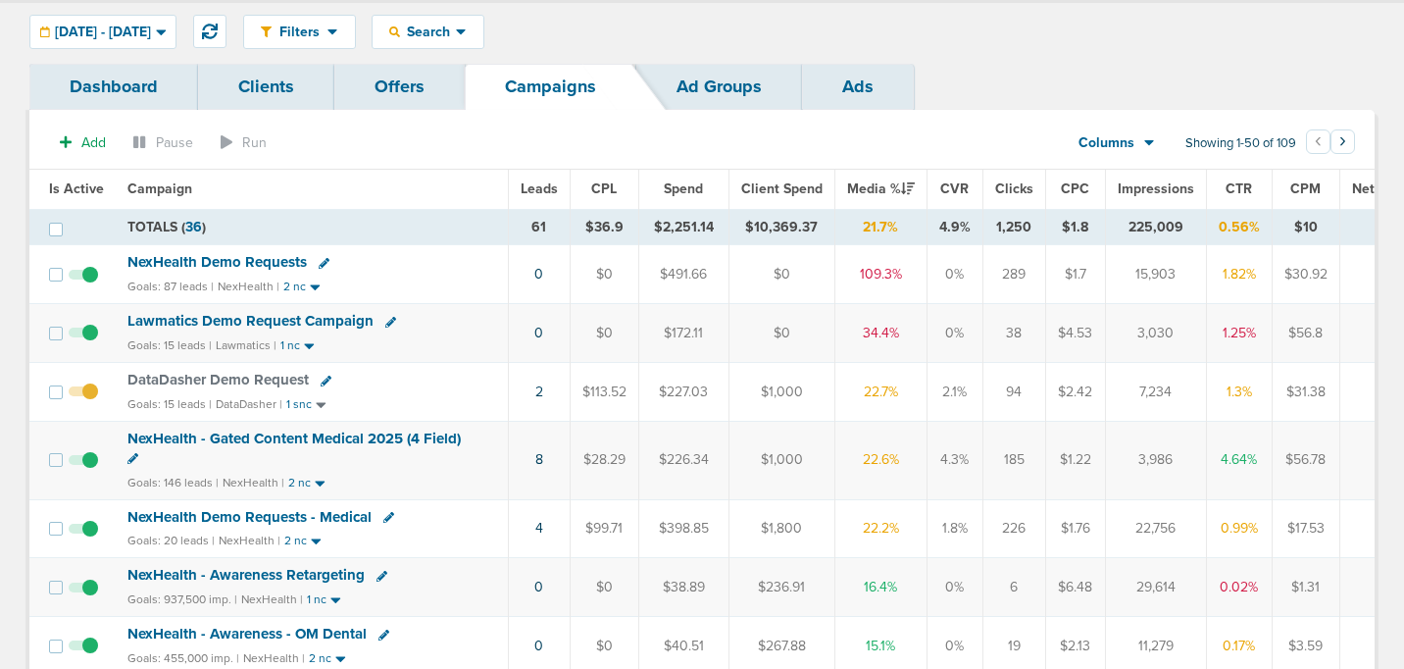
click at [385, 322] on icon at bounding box center [390, 322] width 11 height 11
select select
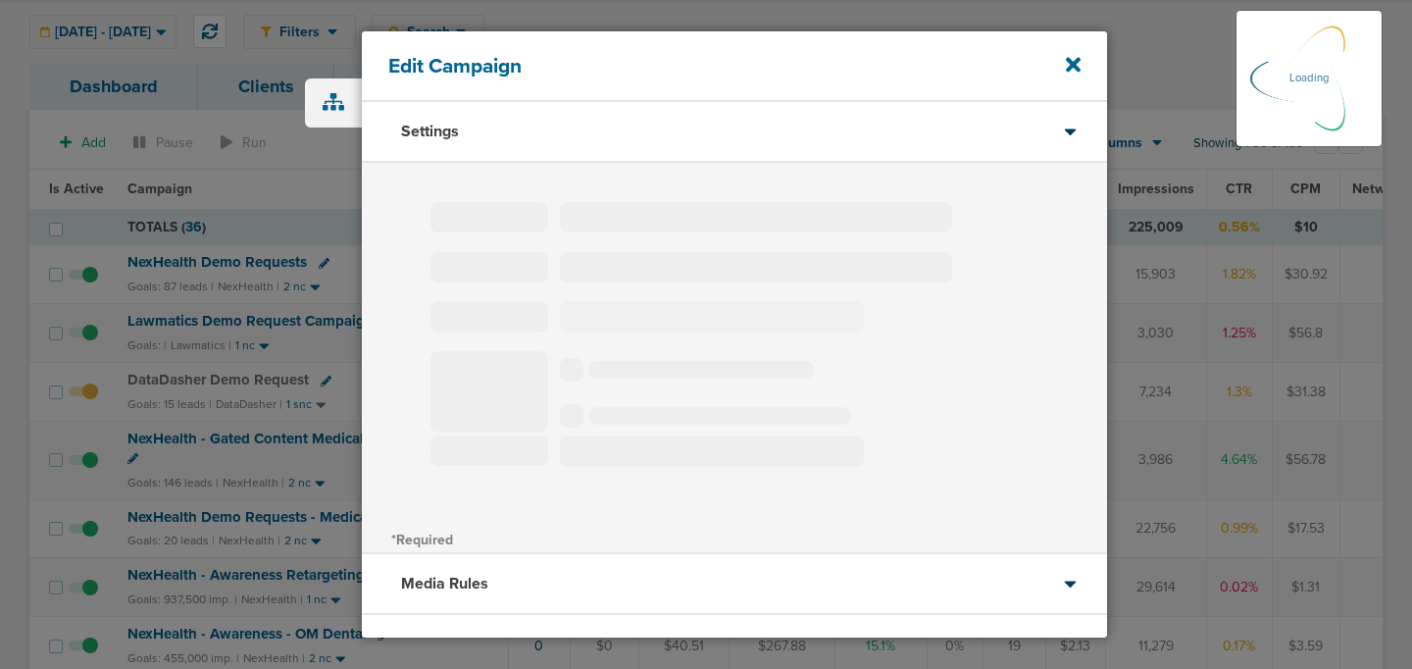
type input "Lawmatics Demo Request Campaign"
select select "Leads"
radio input "true"
select select "readWrite"
select select "1"
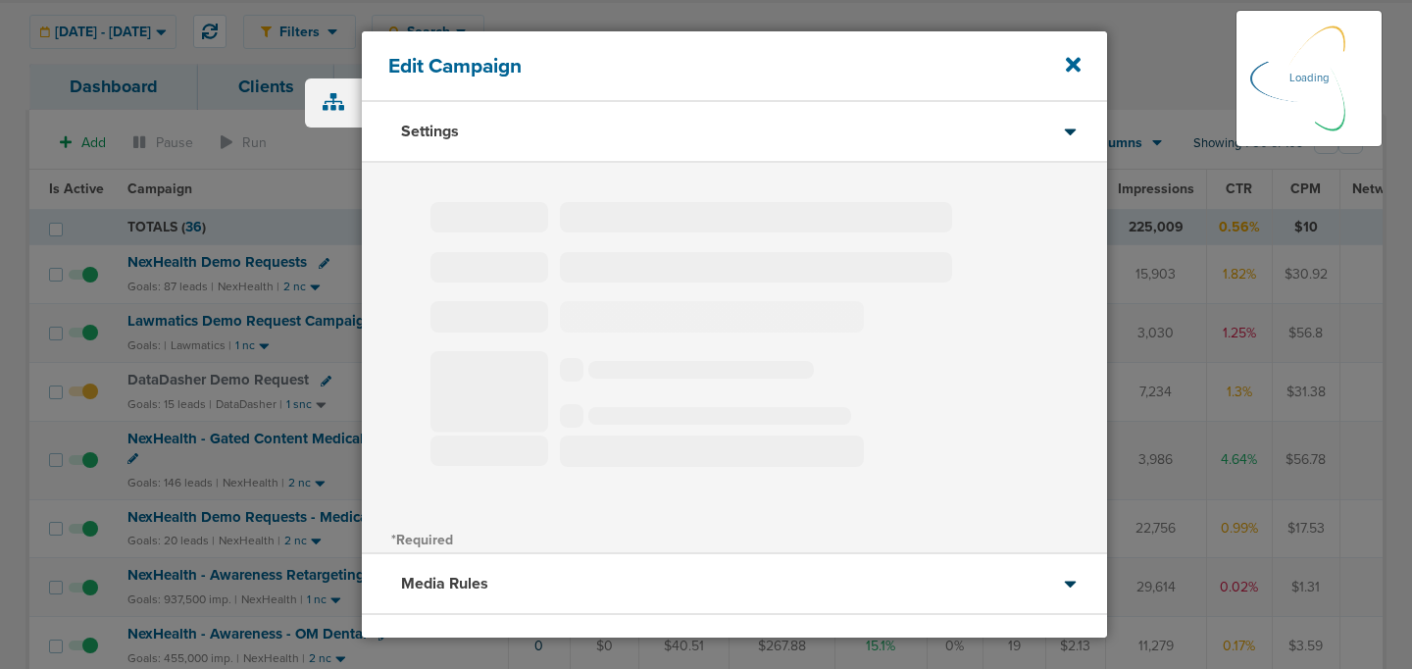
select select "2"
select select "3"
select select "4"
select select "6"
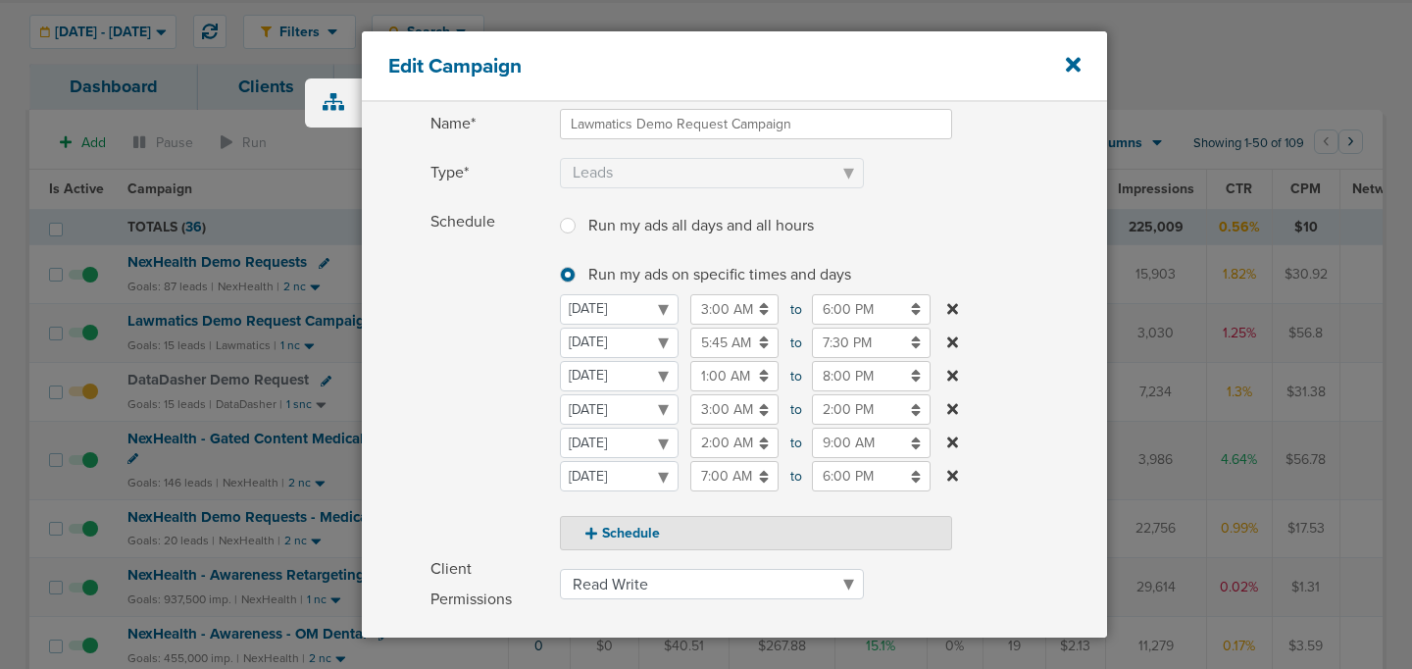
scroll to position [153, 0]
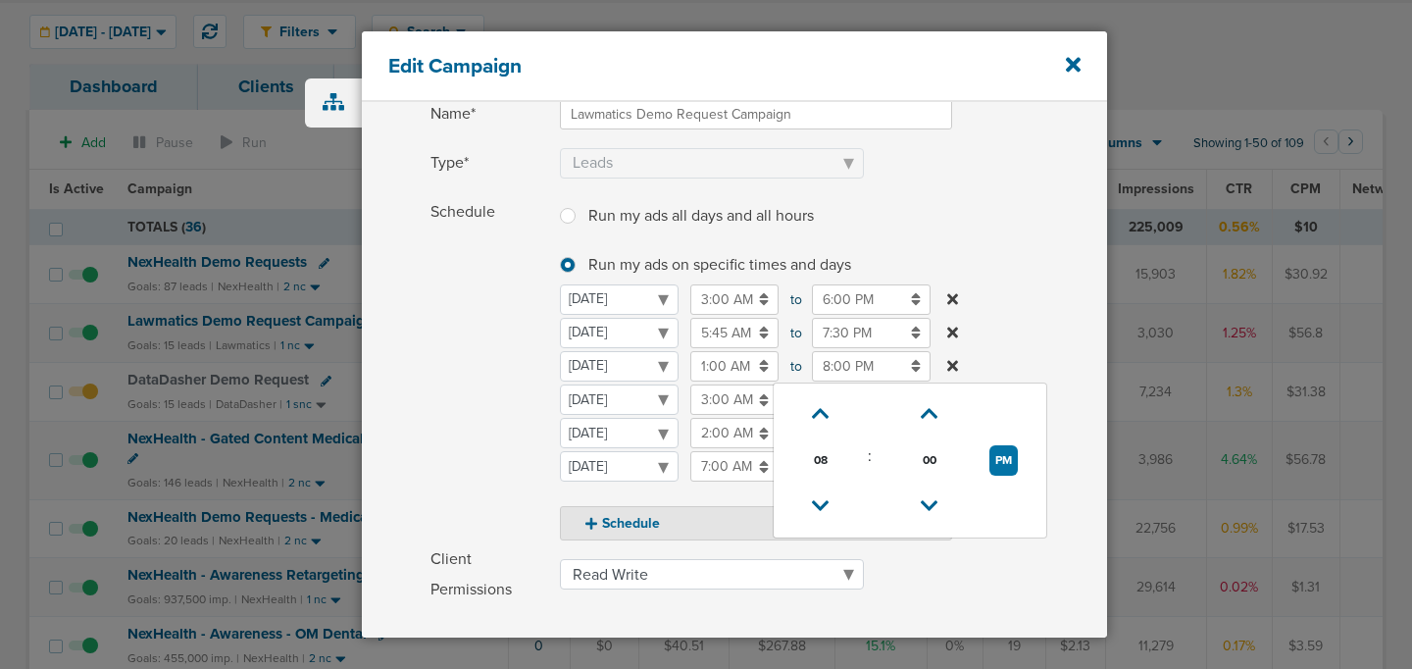
click at [847, 374] on input "8:00 PM" at bounding box center [871, 366] width 119 height 30
click at [818, 507] on icon at bounding box center [821, 506] width 18 height 12
type input "7:00 PM"
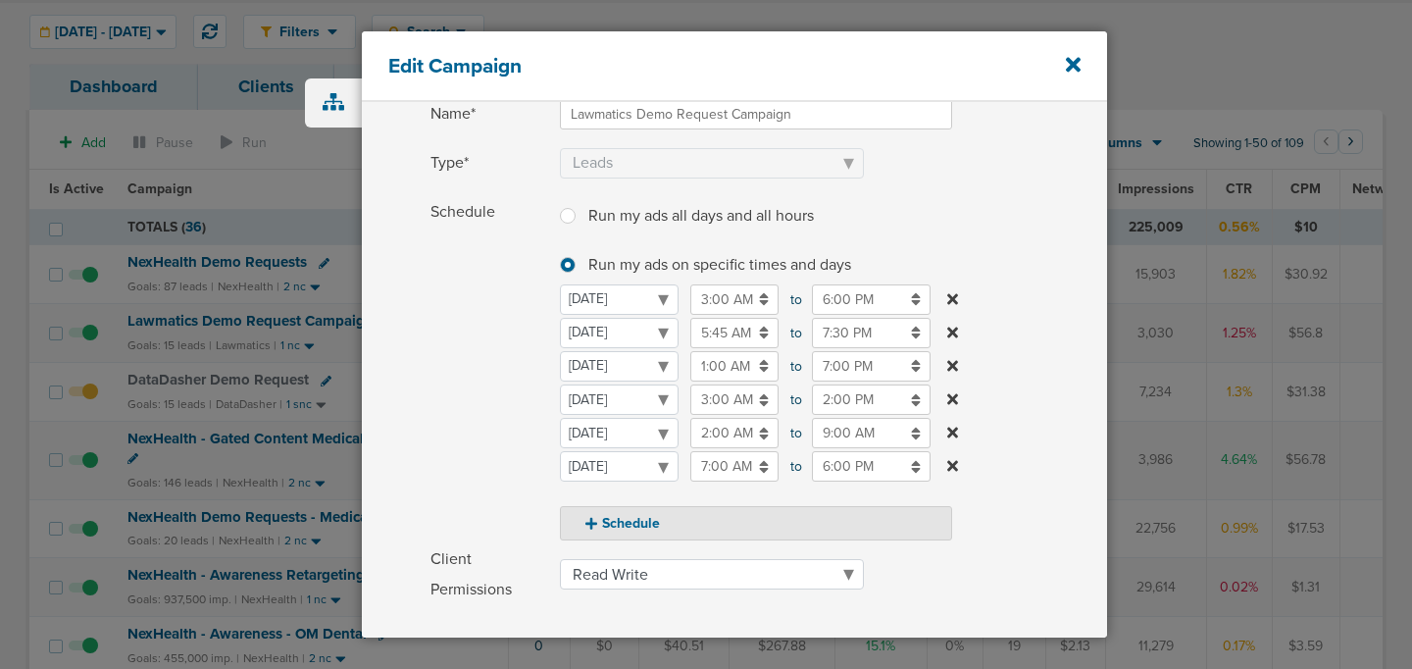
click at [1076, 284] on label "Schedule Run my ads all days and all hours Run my ads all days and all hours Ru…" at bounding box center [768, 368] width 676 height 343
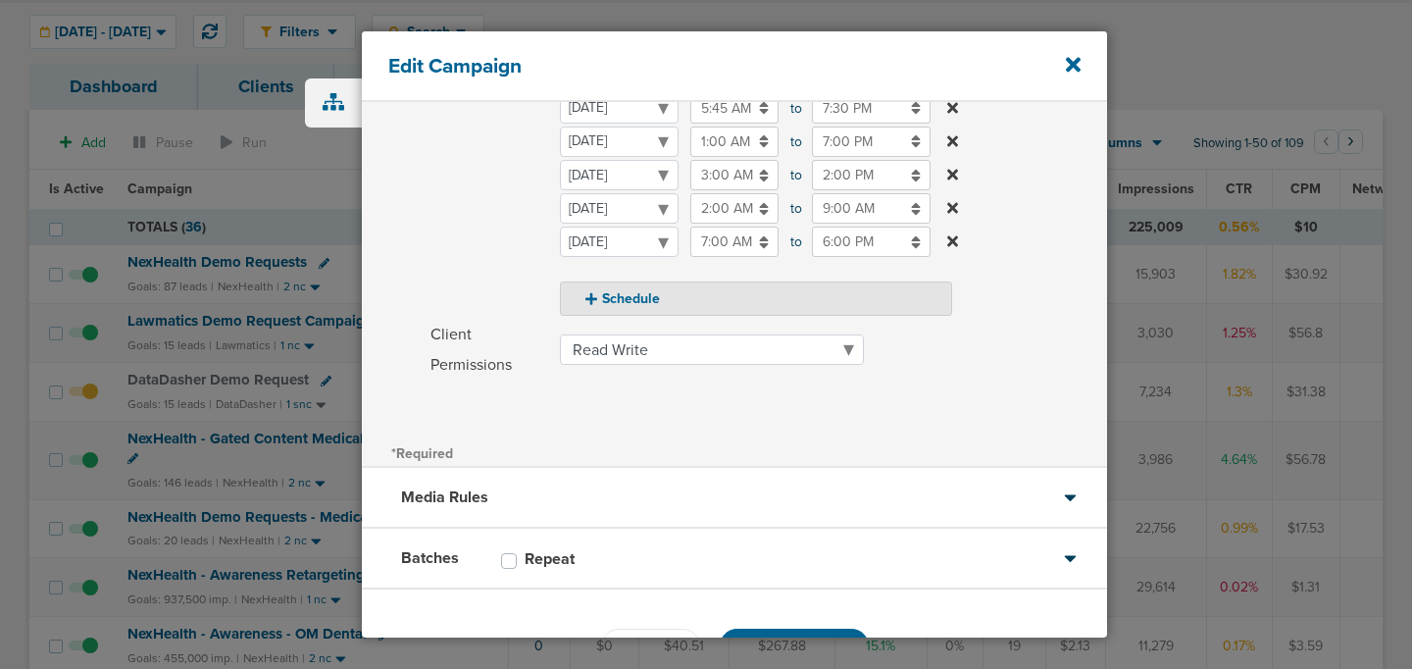
scroll to position [442, 0]
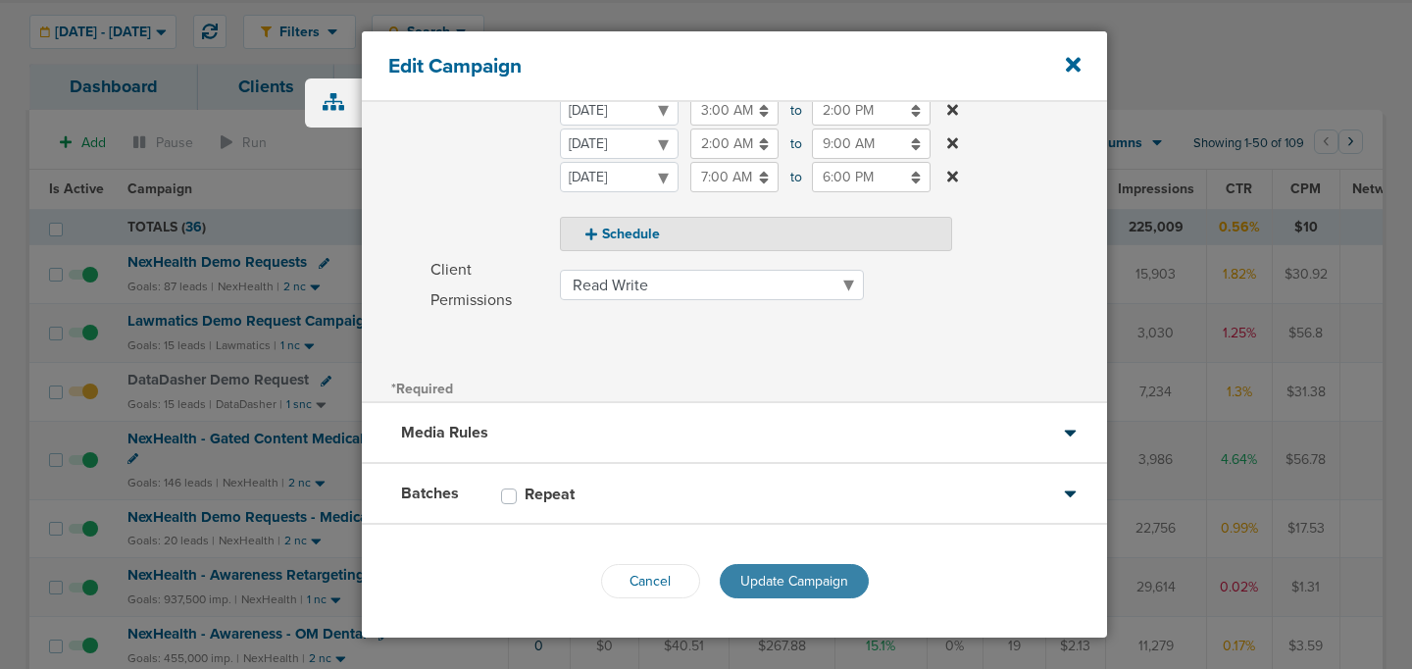
click at [759, 584] on span "Update Campaign" at bounding box center [794, 581] width 108 height 17
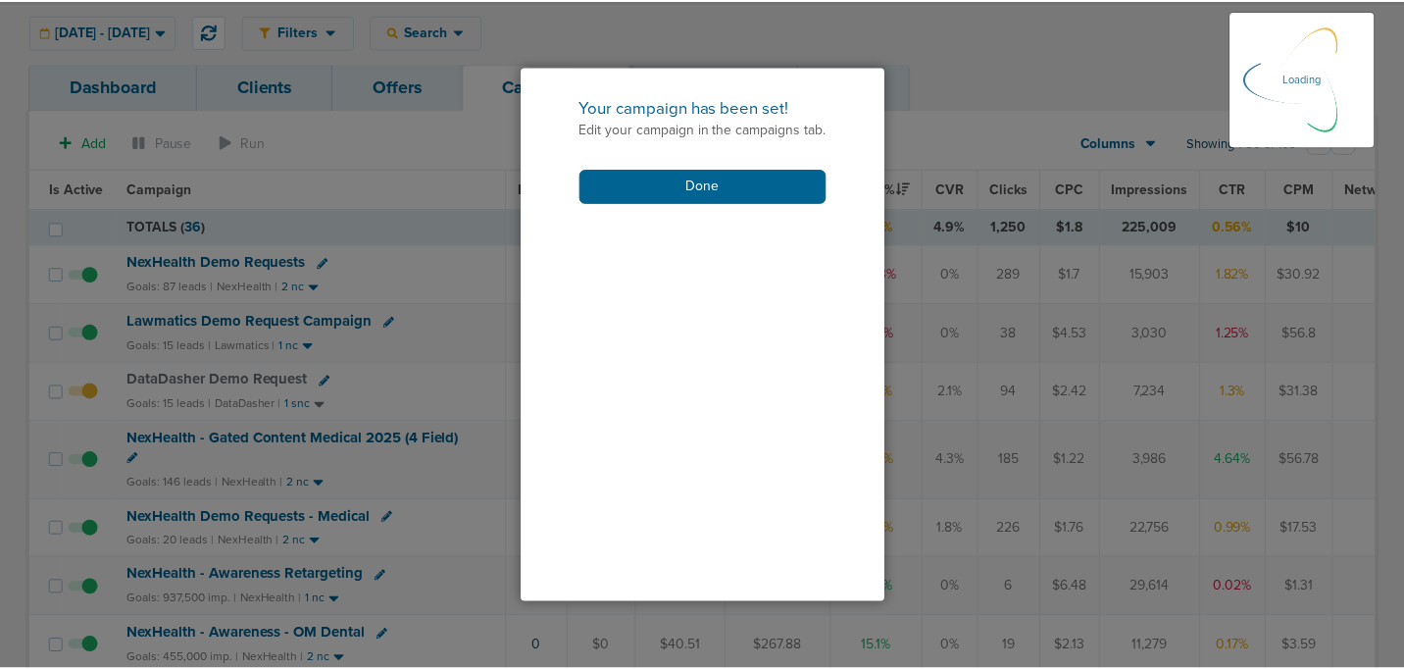
scroll to position [379, 0]
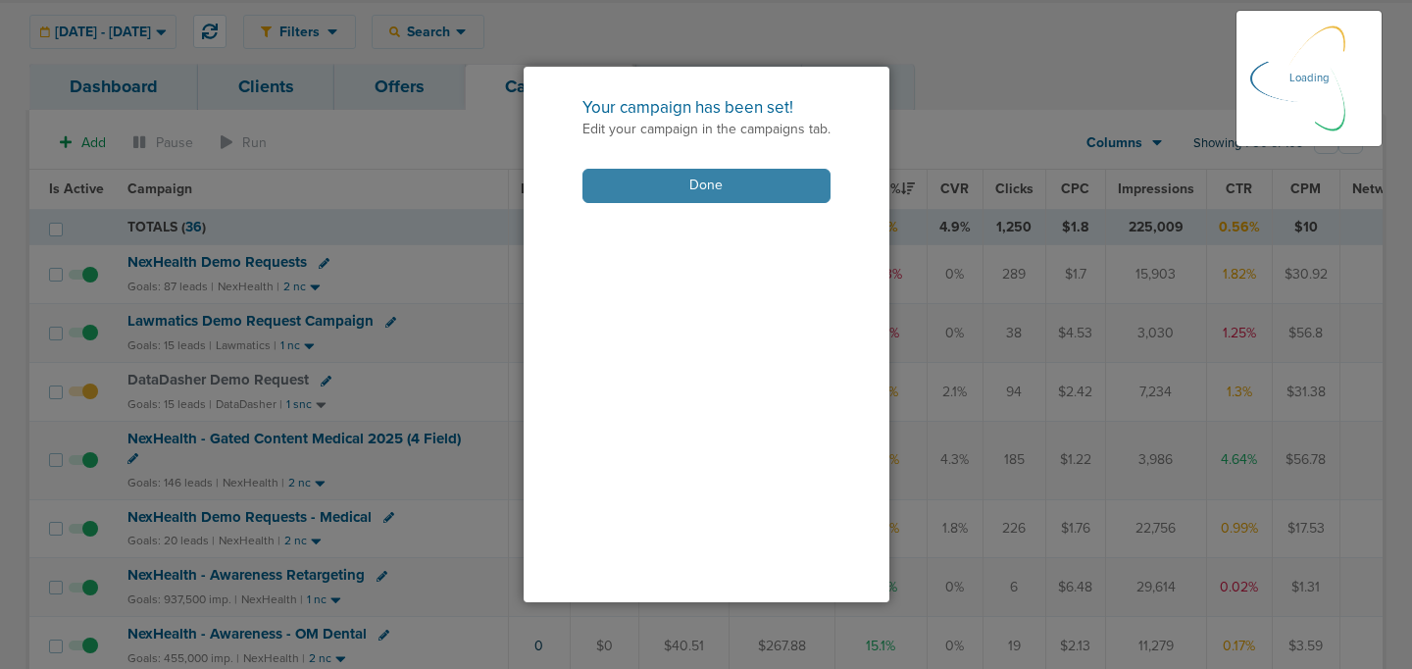
click at [733, 177] on button "Done" at bounding box center [706, 186] width 248 height 34
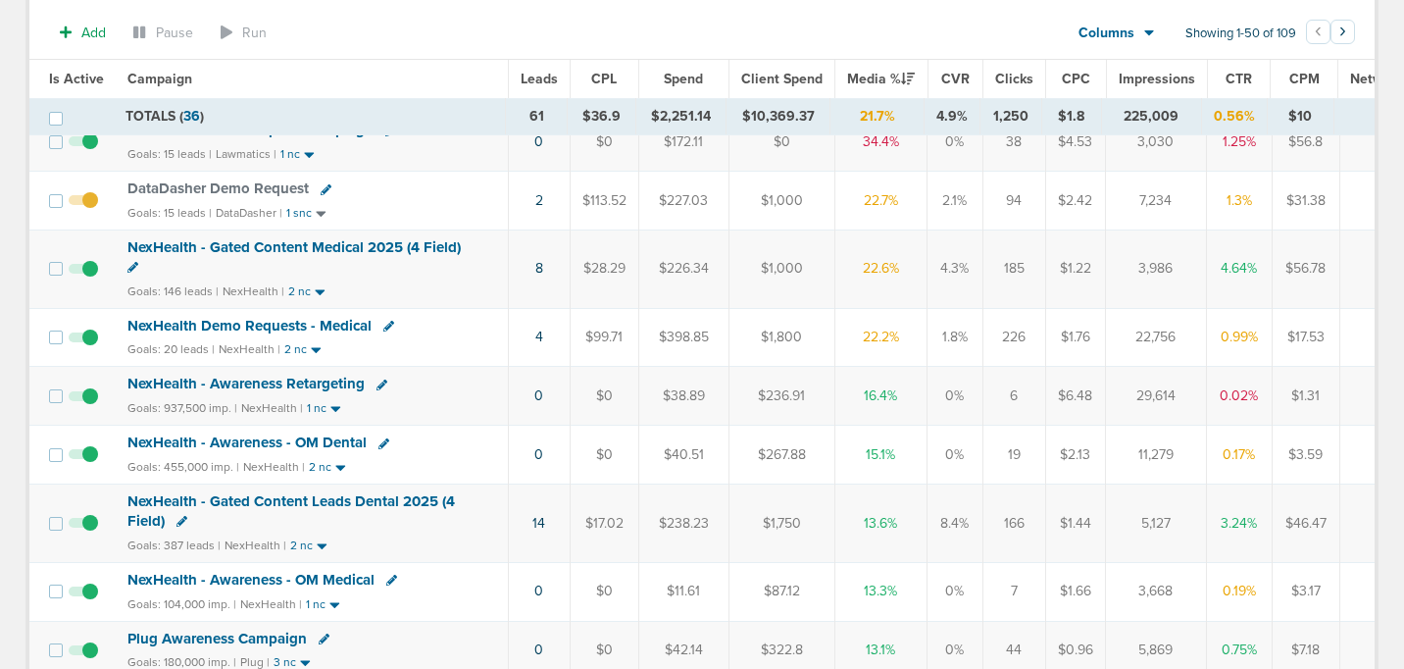
scroll to position [293, 0]
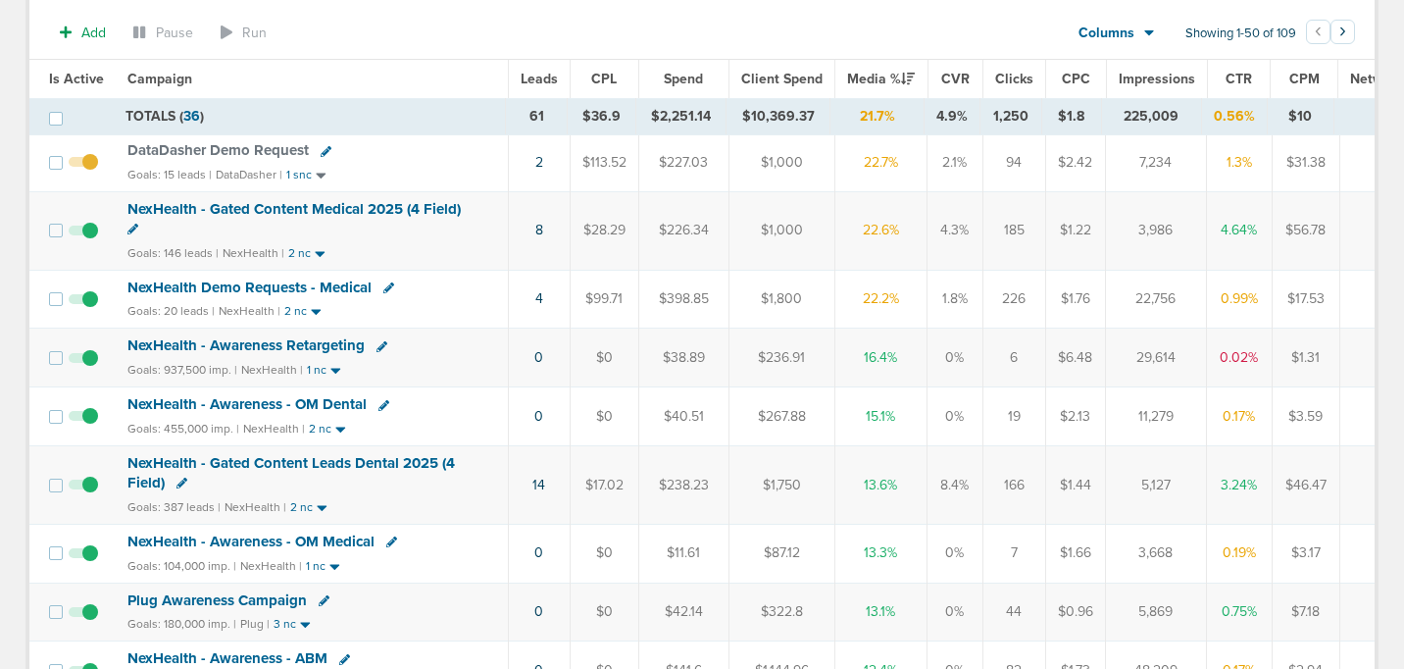
click at [330, 459] on span "NexHealth - Gated Content Leads Dental 2025 (4 Field)" at bounding box center [290, 472] width 327 height 37
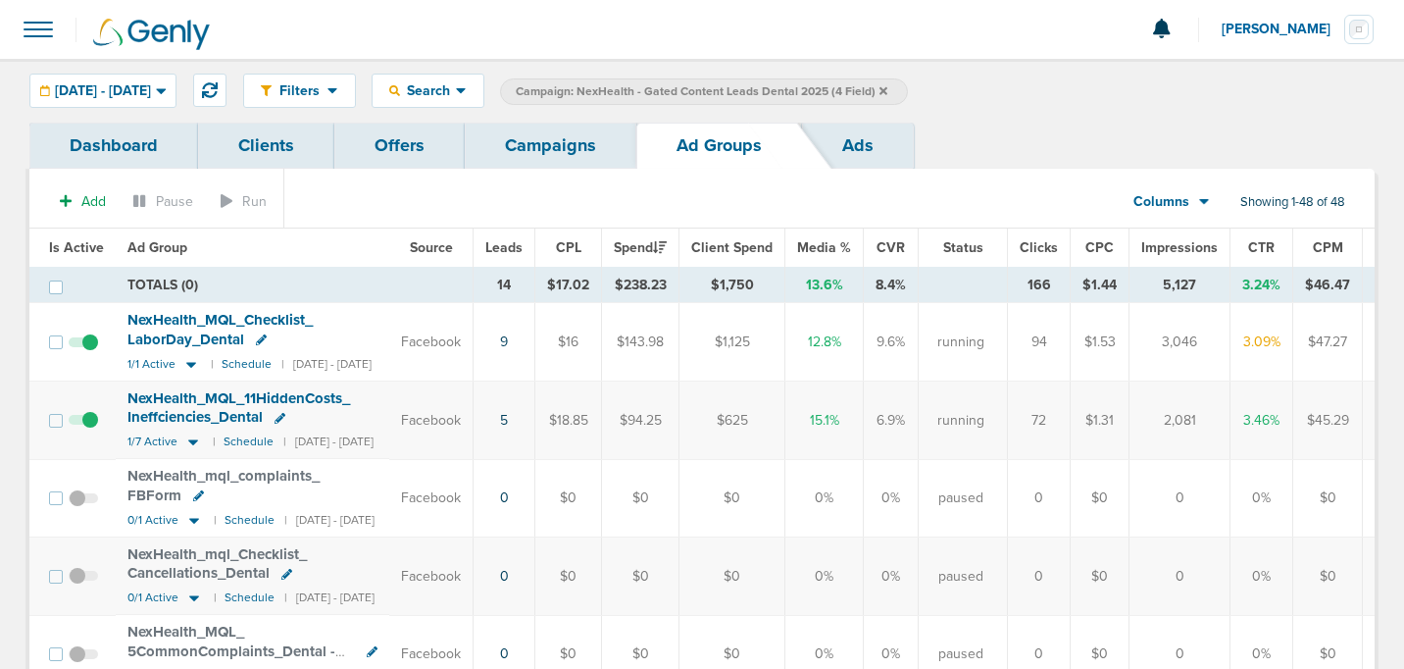
click at [522, 135] on link "Campaigns" at bounding box center [551, 146] width 172 height 46
